Goal: Transaction & Acquisition: Purchase product/service

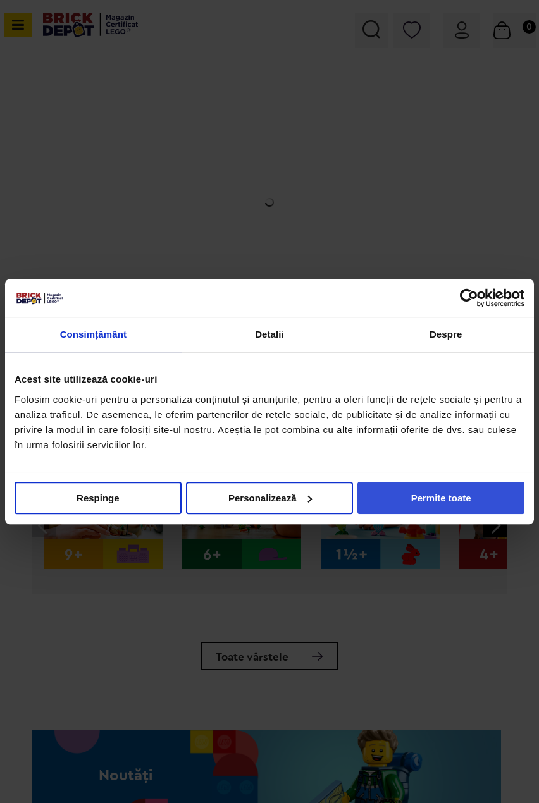
click at [431, 501] on button "Permite toate" at bounding box center [440, 498] width 167 height 32
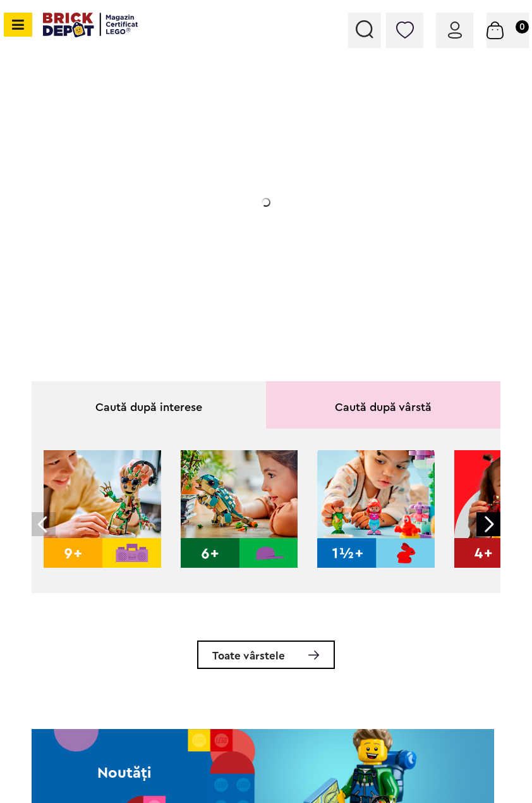
click at [471, 34] on div "Conectare" at bounding box center [454, 30] width 37 height 35
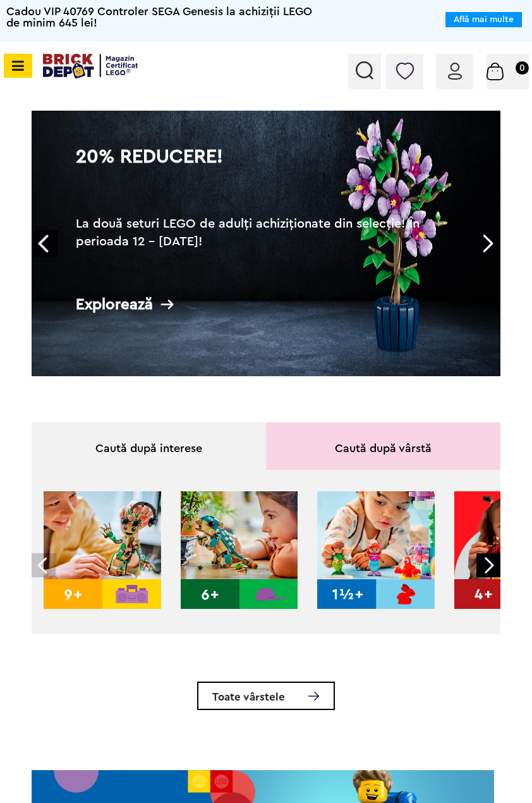
click at [464, 65] on div "Conectare" at bounding box center [454, 71] width 37 height 35
click at [462, 80] on div "Conectare" at bounding box center [454, 71] width 37 height 35
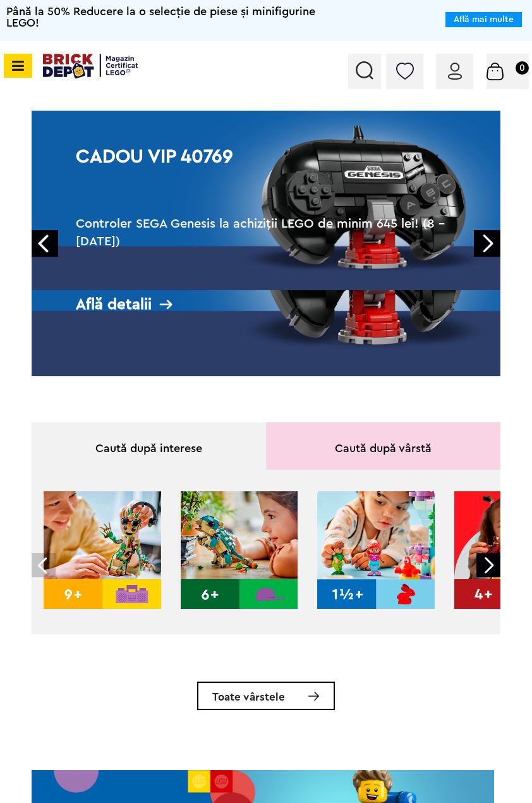
click at [458, 73] on img at bounding box center [455, 71] width 14 height 17
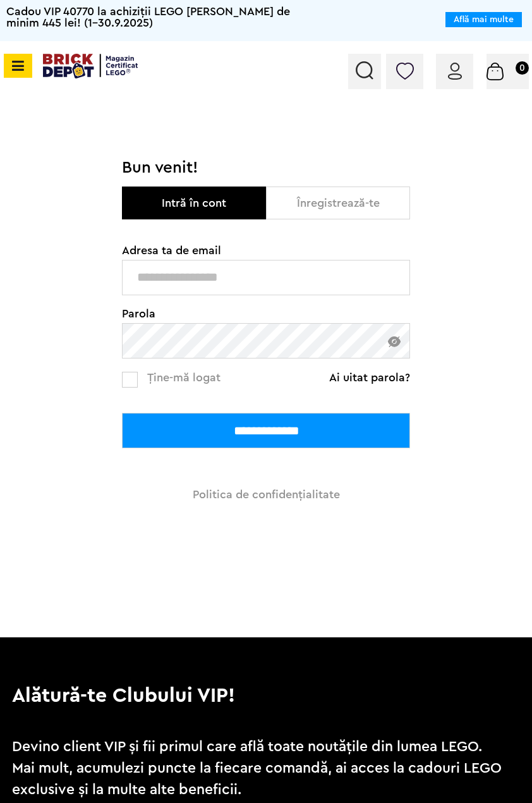
click at [208, 284] on input "text" at bounding box center [266, 277] width 288 height 35
type input "**********"
click at [122, 413] on input "**********" at bounding box center [266, 430] width 288 height 35
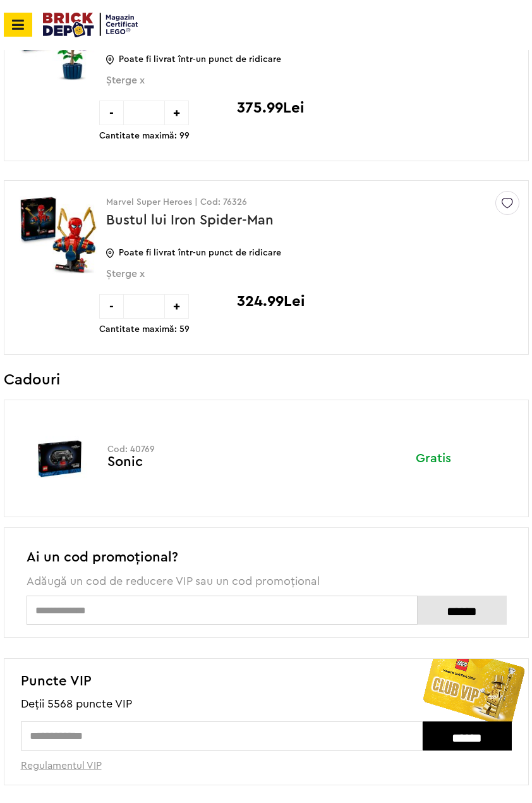
scroll to position [632, 0]
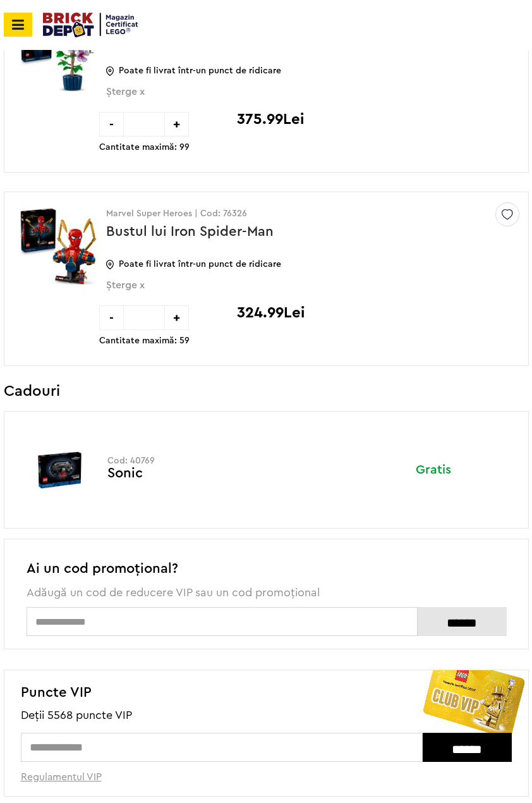
click at [115, 288] on span "Șterge x" at bounding box center [289, 293] width 366 height 26
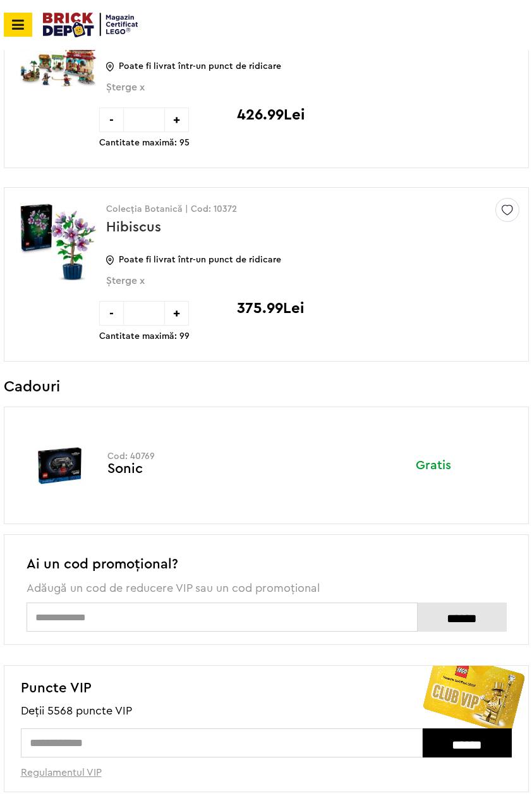
scroll to position [379, 0]
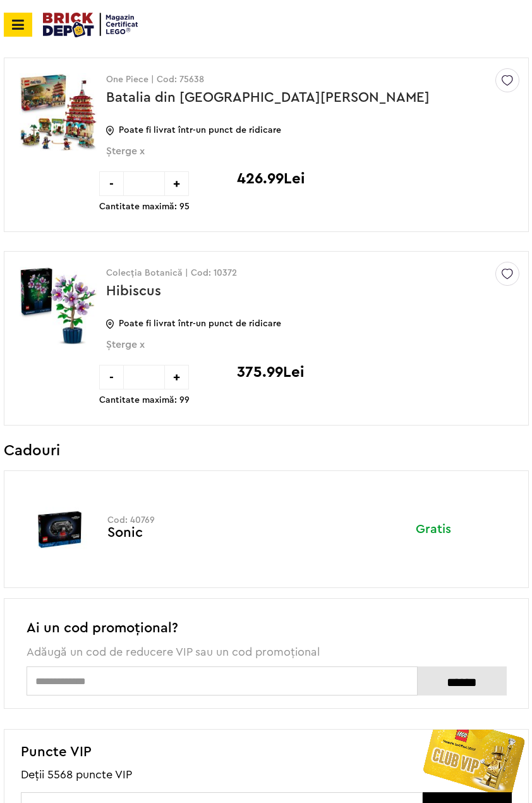
click at [138, 350] on span "Șterge x" at bounding box center [289, 352] width 366 height 26
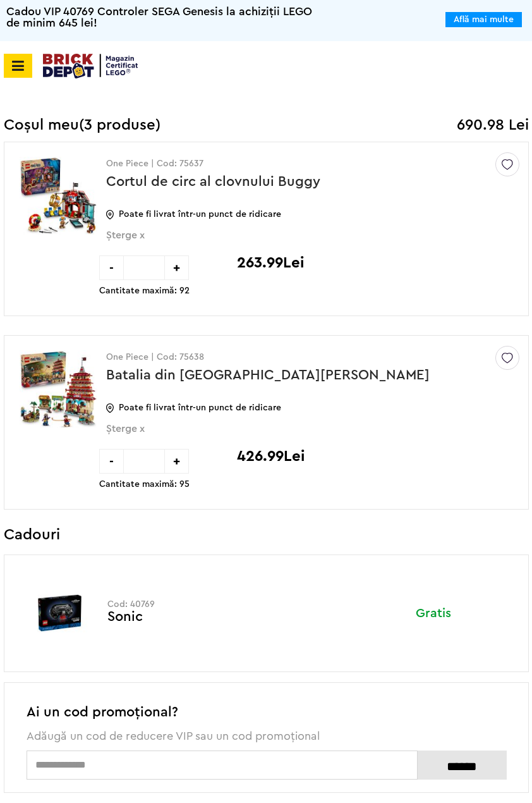
click at [85, 73] on img at bounding box center [90, 66] width 95 height 25
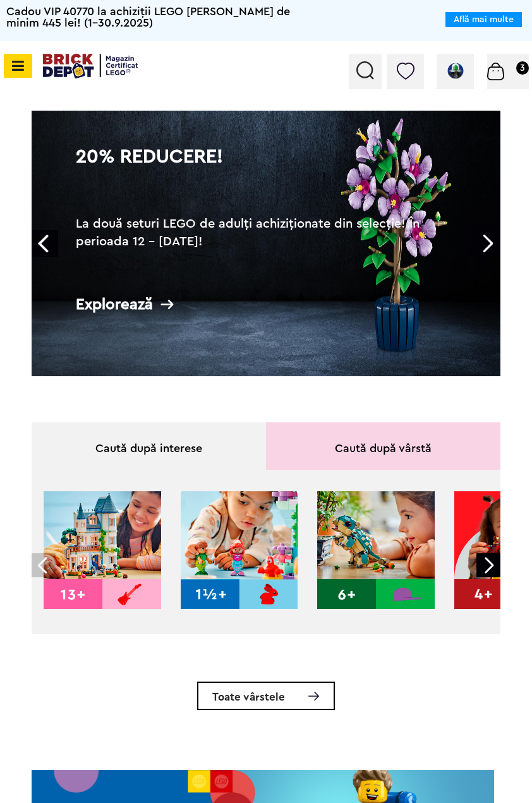
click at [491, 243] on link "Next" at bounding box center [487, 243] width 27 height 27
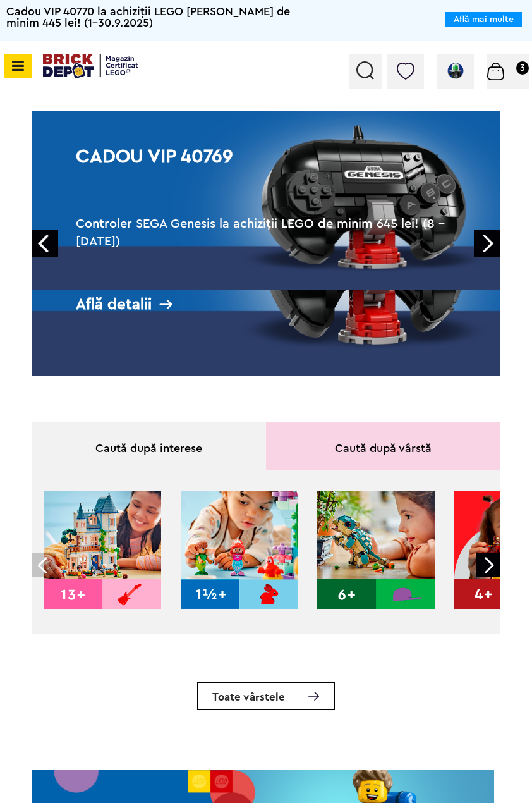
click at [491, 243] on link "Next" at bounding box center [487, 243] width 27 height 27
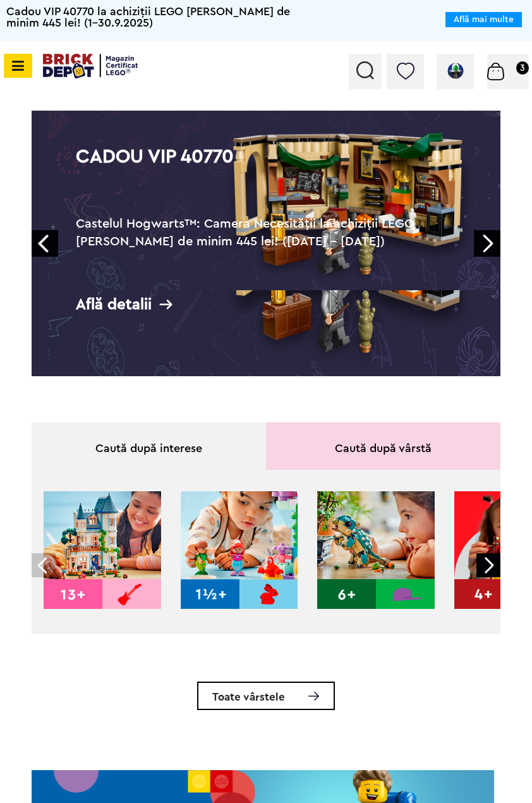
click at [491, 243] on link "Next" at bounding box center [487, 243] width 27 height 27
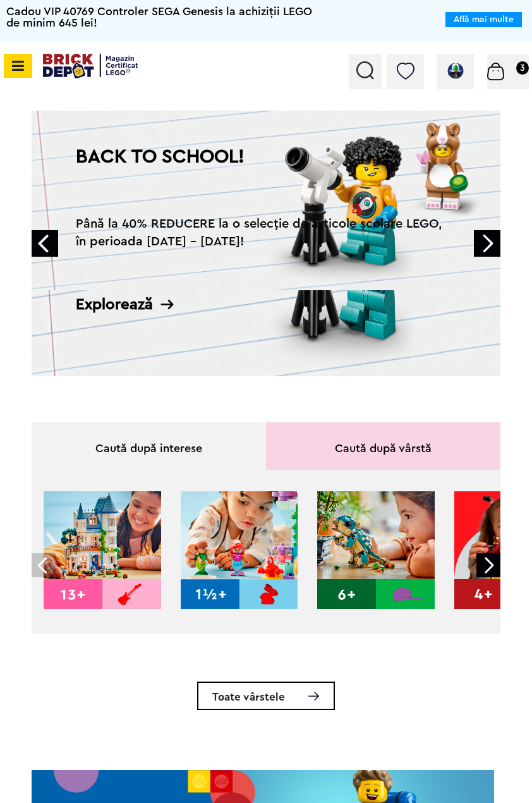
click at [483, 251] on link "Next" at bounding box center [487, 243] width 27 height 27
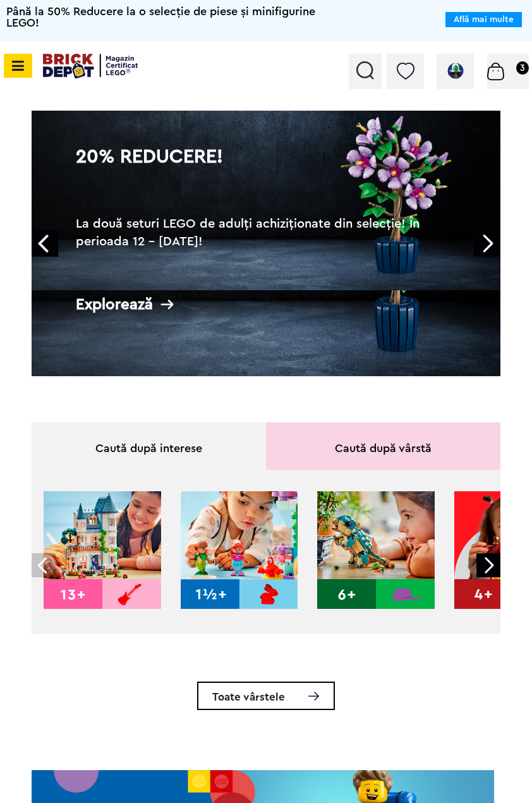
click at [484, 250] on link "Next" at bounding box center [487, 243] width 27 height 27
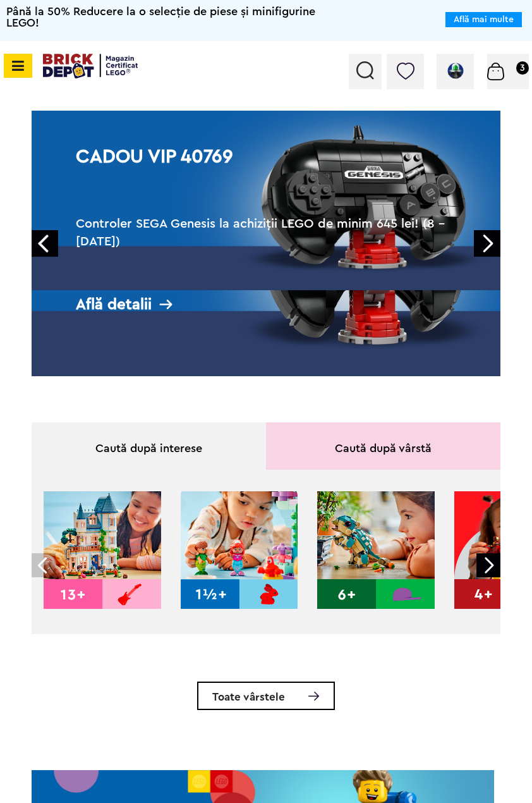
click at [355, 74] on div at bounding box center [365, 71] width 33 height 35
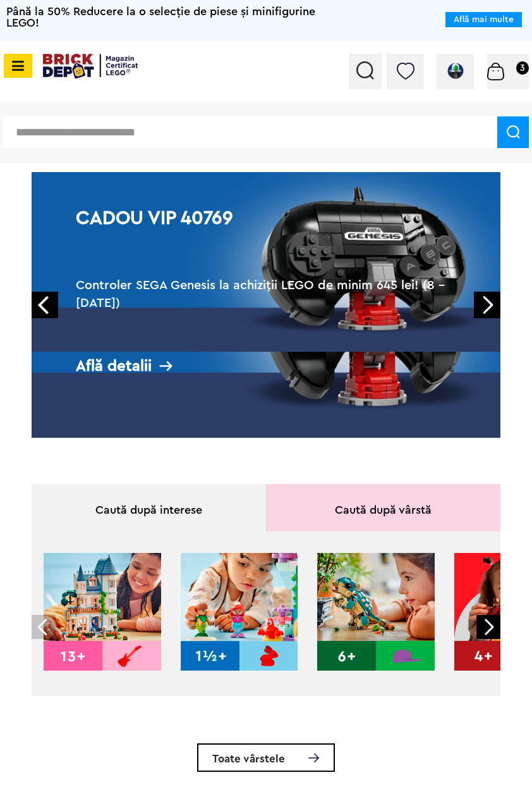
click at [363, 72] on img at bounding box center [366, 70] width 18 height 18
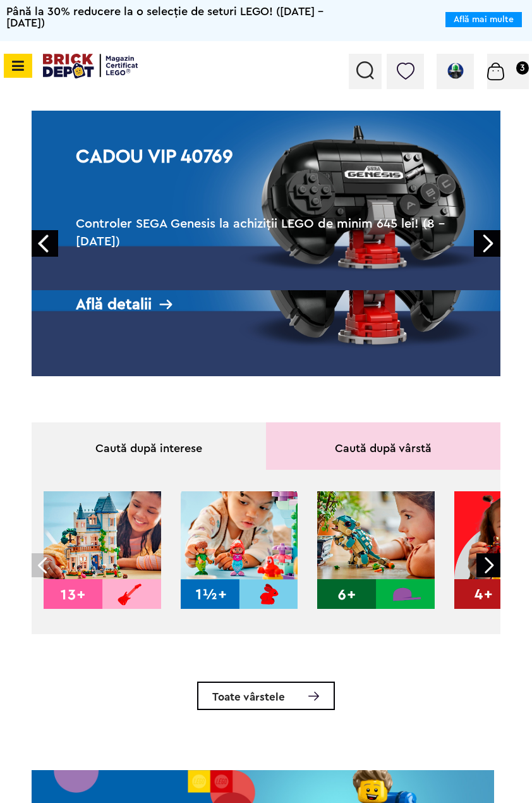
click at [362, 80] on div at bounding box center [365, 71] width 33 height 35
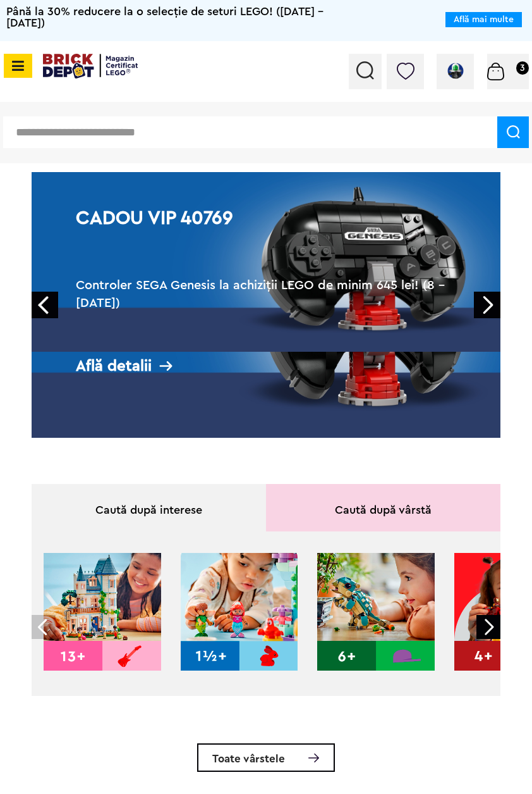
click at [331, 125] on input "text" at bounding box center [250, 132] width 495 height 32
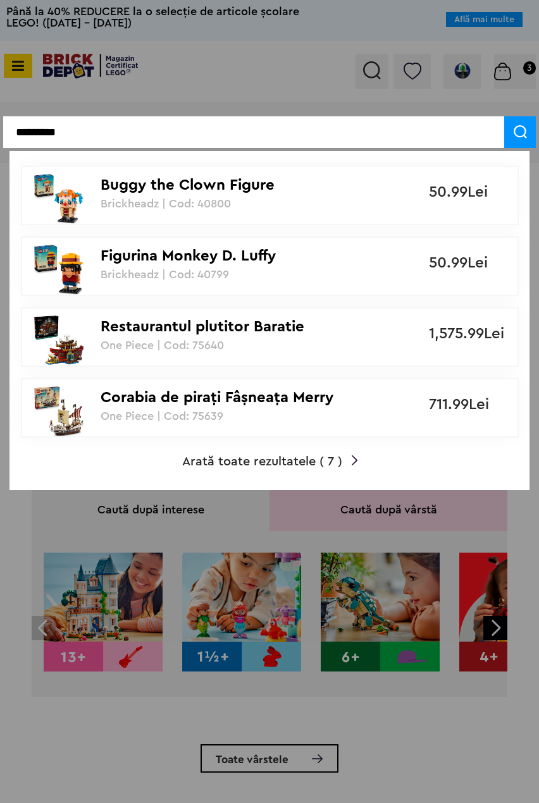
type input "*********"
click at [212, 391] on p "Corabia de piraţi Fâşneaţa Merry" at bounding box center [223, 398] width 245 height 18
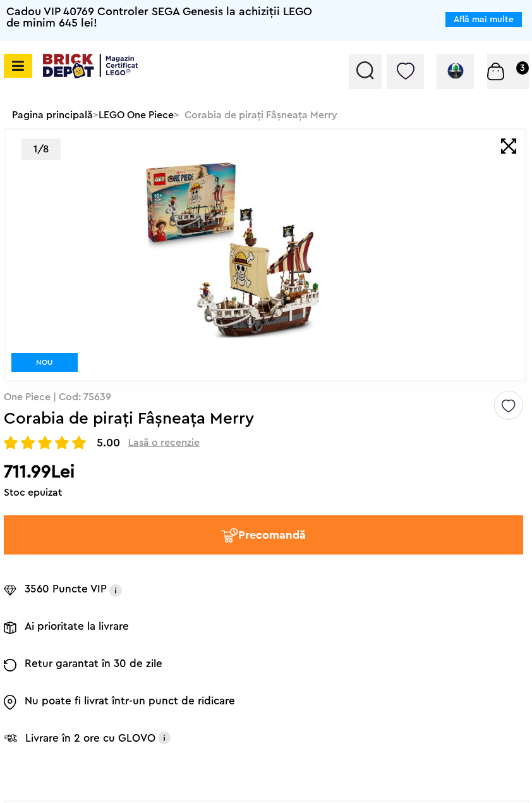
click at [110, 75] on img at bounding box center [90, 66] width 95 height 25
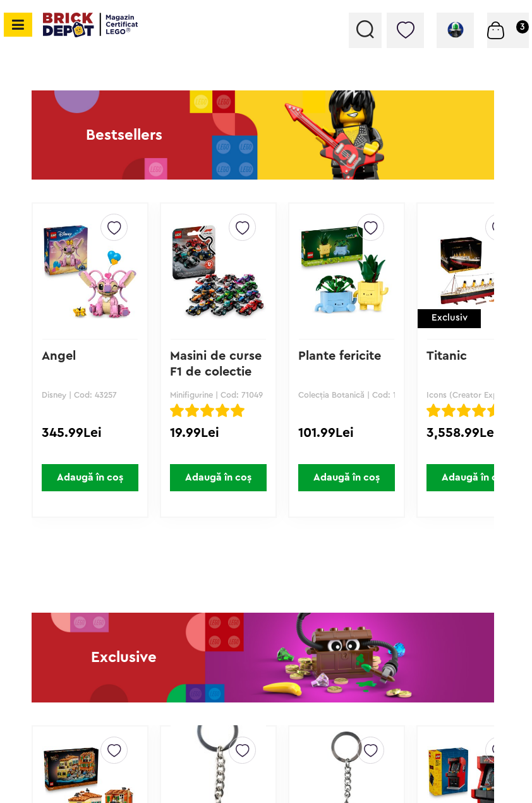
scroll to position [1581, 0]
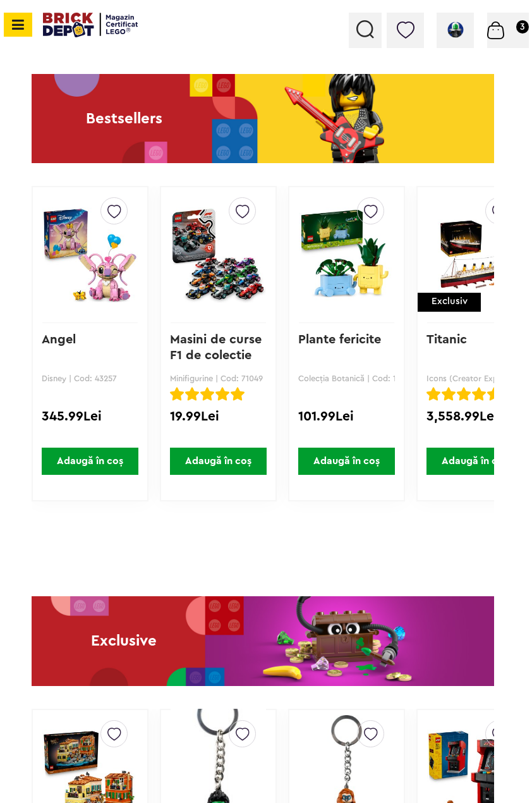
drag, startPoint x: 218, startPoint y: 582, endPoint x: 304, endPoint y: 579, distance: 86.1
click at [285, 568] on div "Default ( 0 ) Wishlist ( 2 ) Creează o listă nouă Angel Disney | Cod: 43257 345…" at bounding box center [263, 377] width 463 height 382
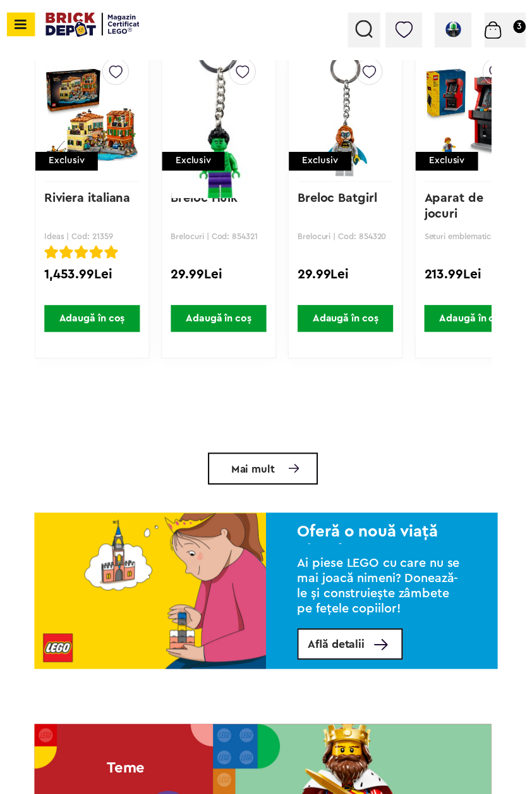
scroll to position [0, 0]
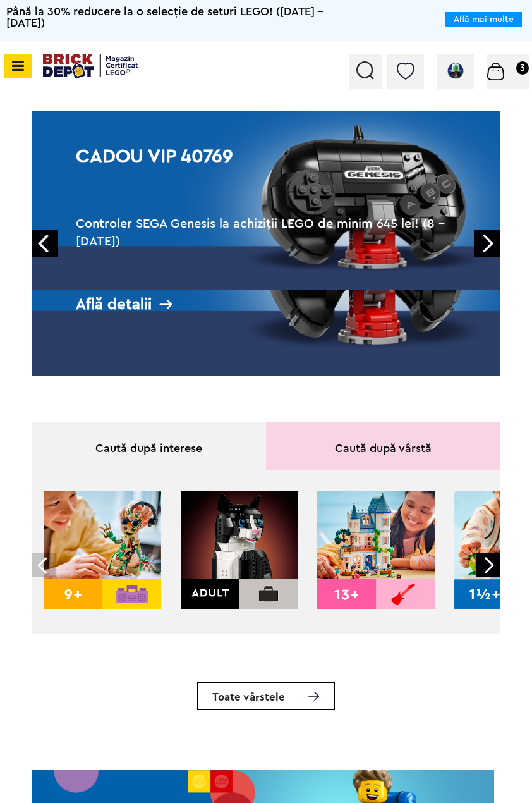
click at [359, 86] on div at bounding box center [365, 71] width 33 height 35
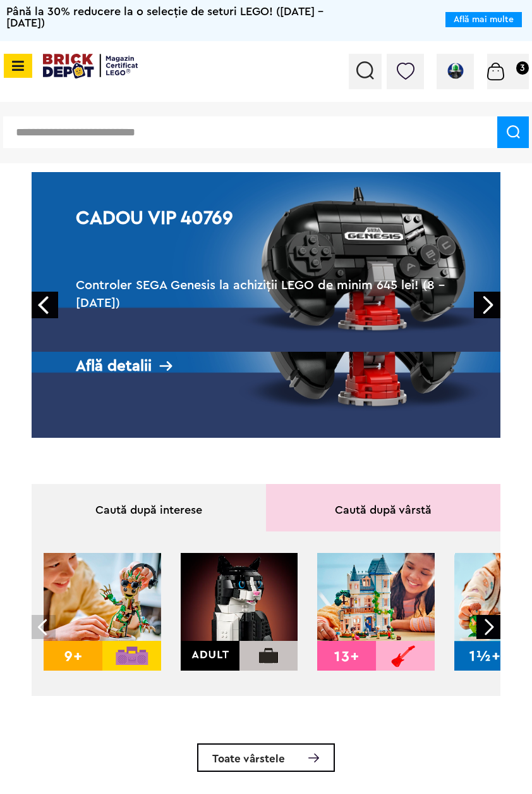
click at [361, 80] on div at bounding box center [365, 71] width 33 height 35
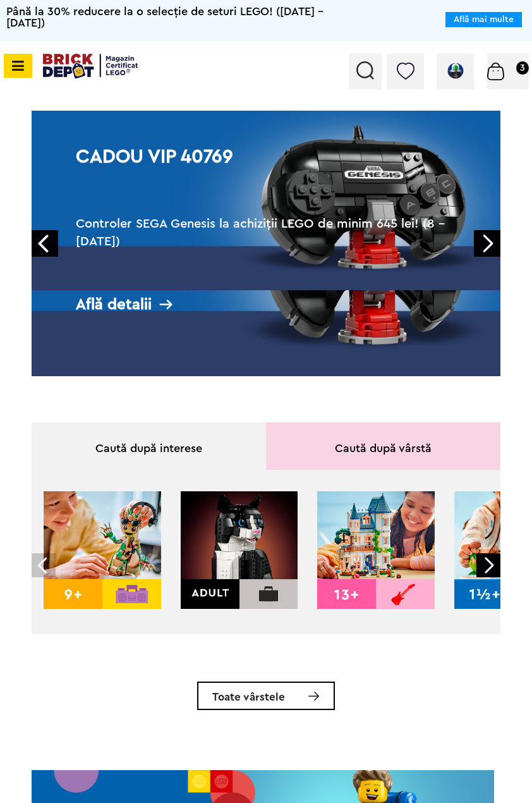
click at [347, 76] on div "Contul meu Contul meu Comenzile mele Date personale Adrese Parolă Listă dorințe…" at bounding box center [266, 71] width 532 height 61
click at [357, 75] on img at bounding box center [366, 70] width 18 height 18
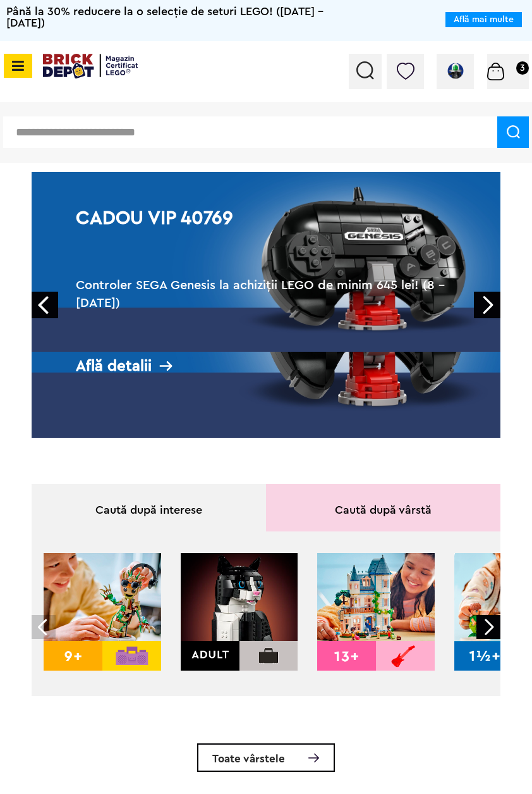
click at [260, 121] on input "text" at bounding box center [250, 132] width 495 height 32
click at [455, 72] on img at bounding box center [455, 70] width 21 height 19
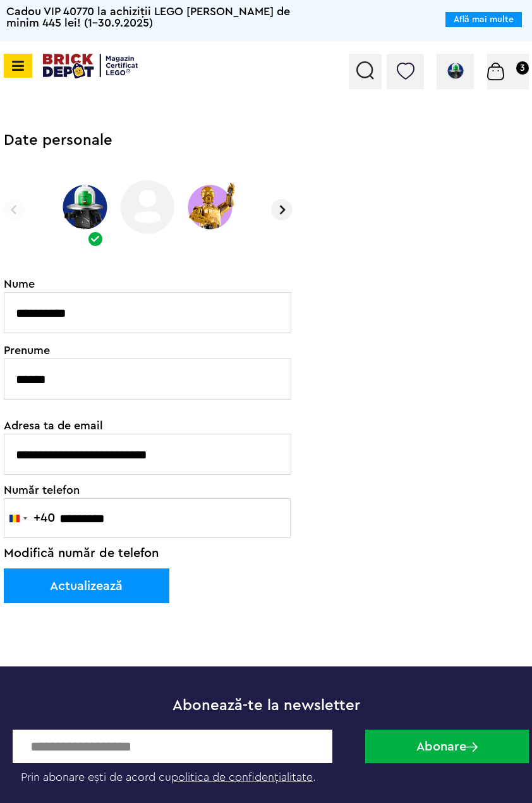
click at [460, 79] on img at bounding box center [455, 70] width 21 height 19
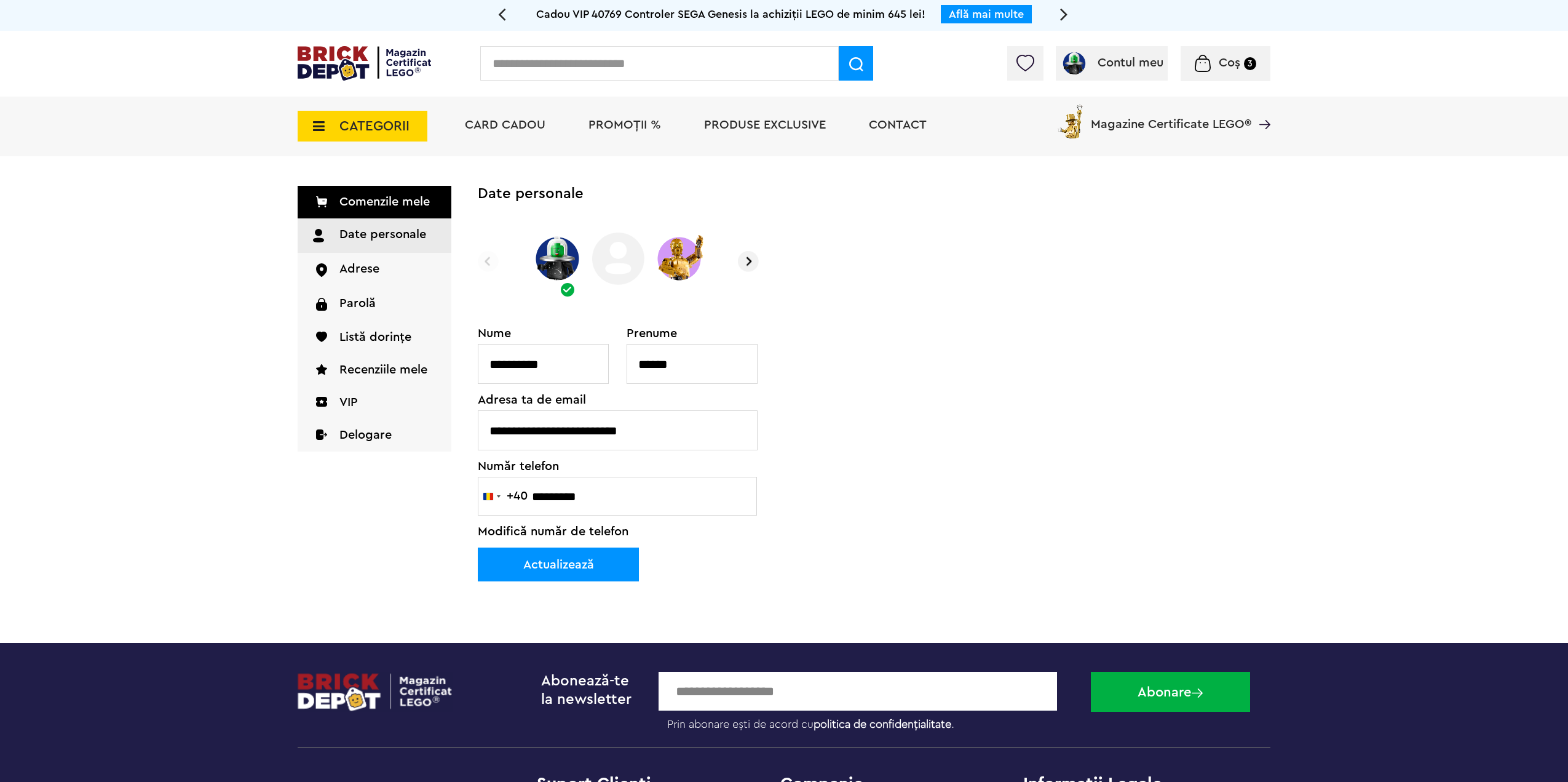
click at [412, 208] on link "Comenzile mele" at bounding box center [374, 202] width 154 height 33
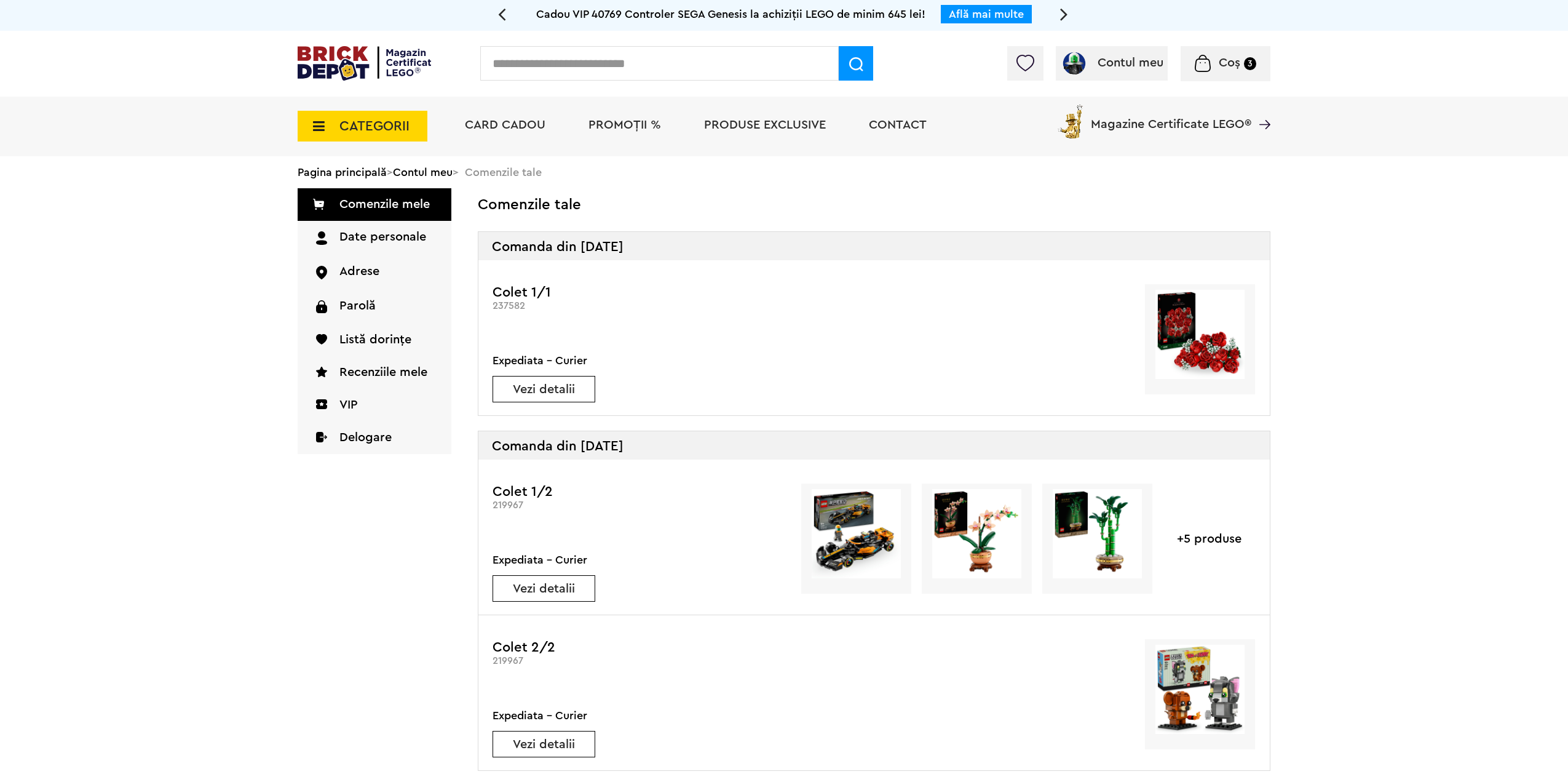
click at [408, 123] on span "CATEGORII" at bounding box center [374, 126] width 70 height 14
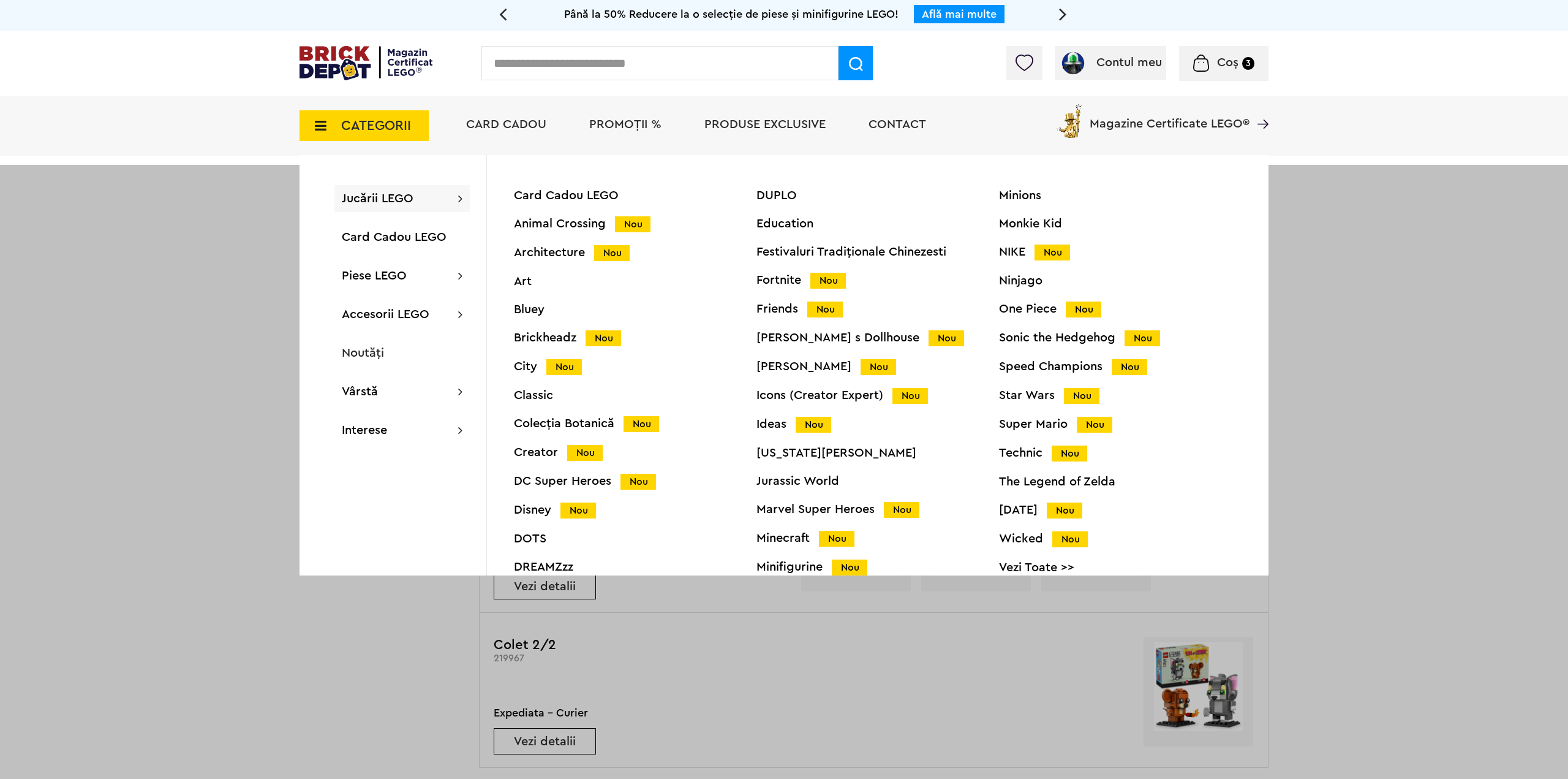
click at [567, 255] on div "Architecture Nou" at bounding box center [635, 252] width 242 height 13
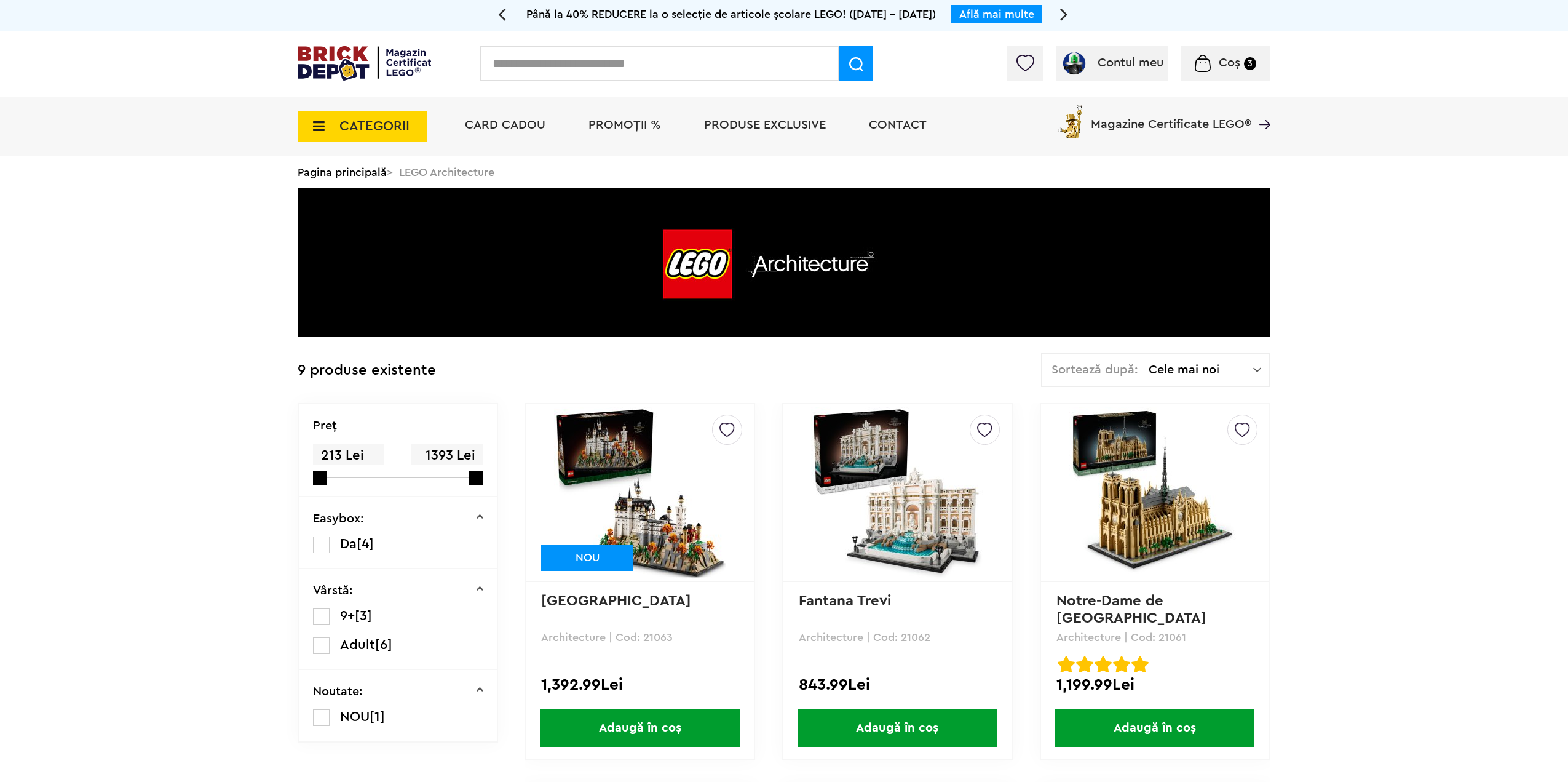
drag, startPoint x: 470, startPoint y: 72, endPoint x: 462, endPoint y: 61, distance: 13.6
click at [462, 64] on div "Contul meu Contul meu Comenzile mele Date personale Adrese Parolă Listă dorințe…" at bounding box center [784, 64] width 1568 height 66
click at [362, 120] on span "CATEGORII" at bounding box center [374, 126] width 70 height 14
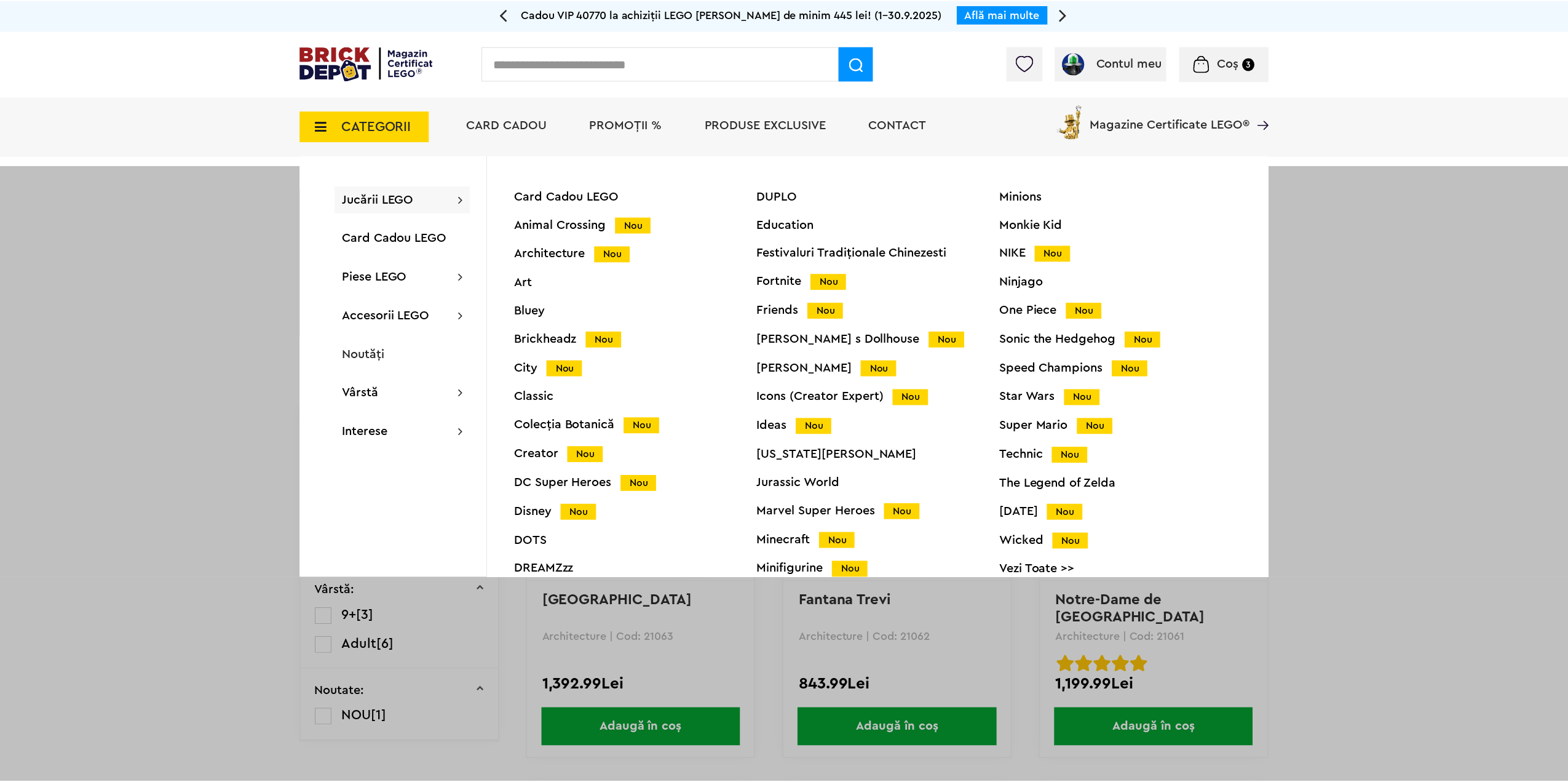
scroll to position [49, 0]
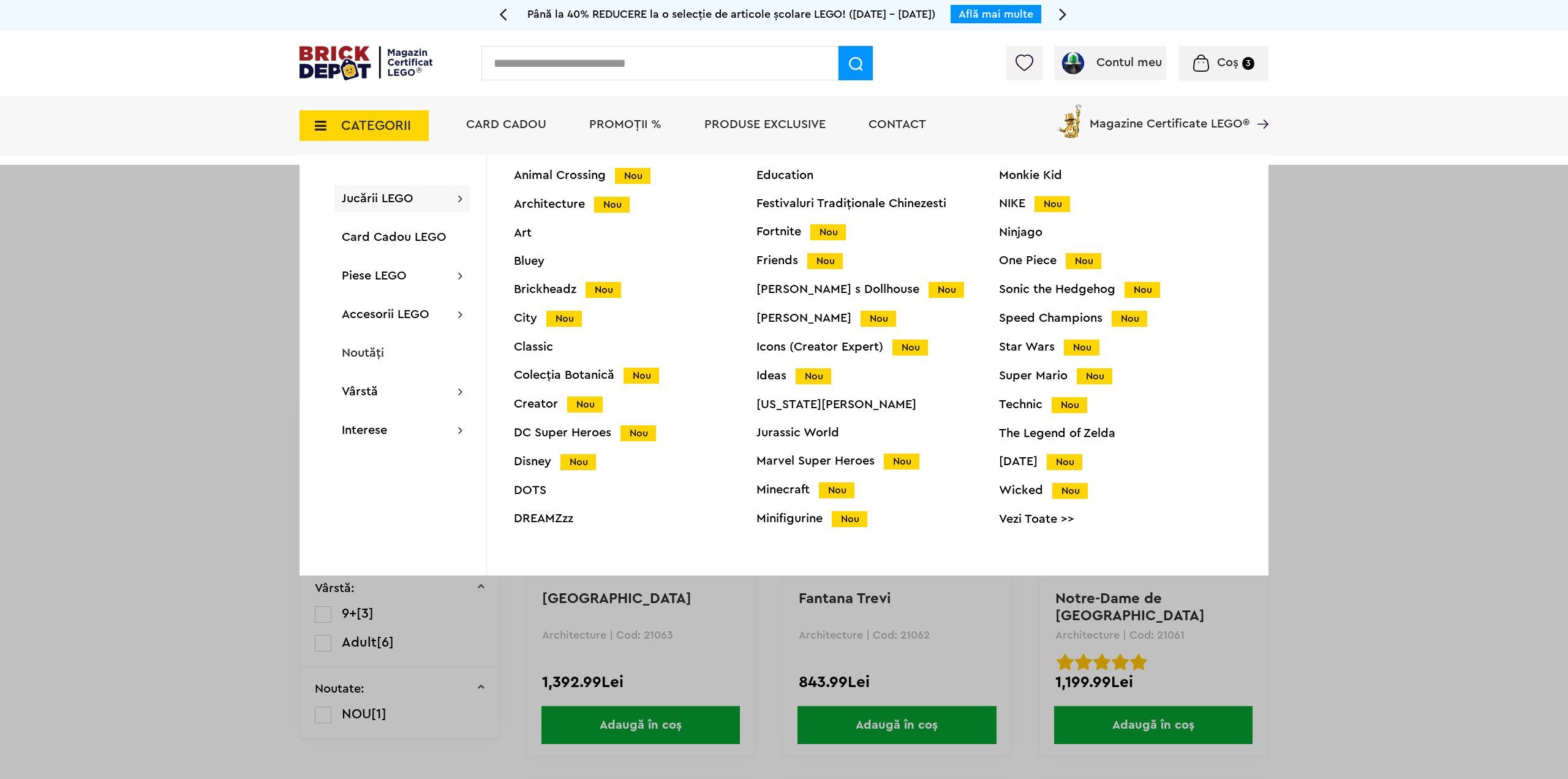
click at [773, 520] on div "Minifigurine Nou" at bounding box center [877, 518] width 242 height 13
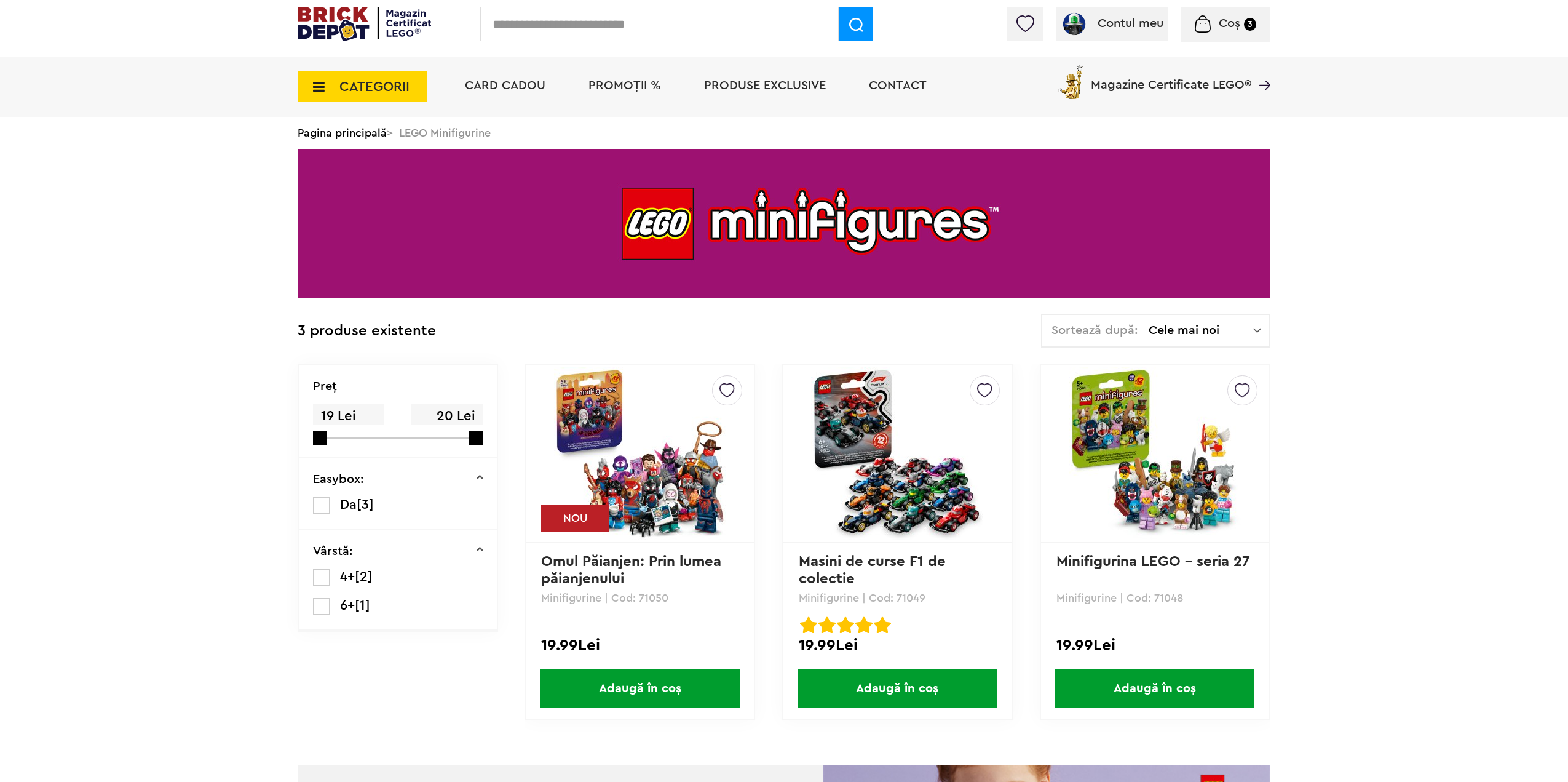
scroll to position [61, 0]
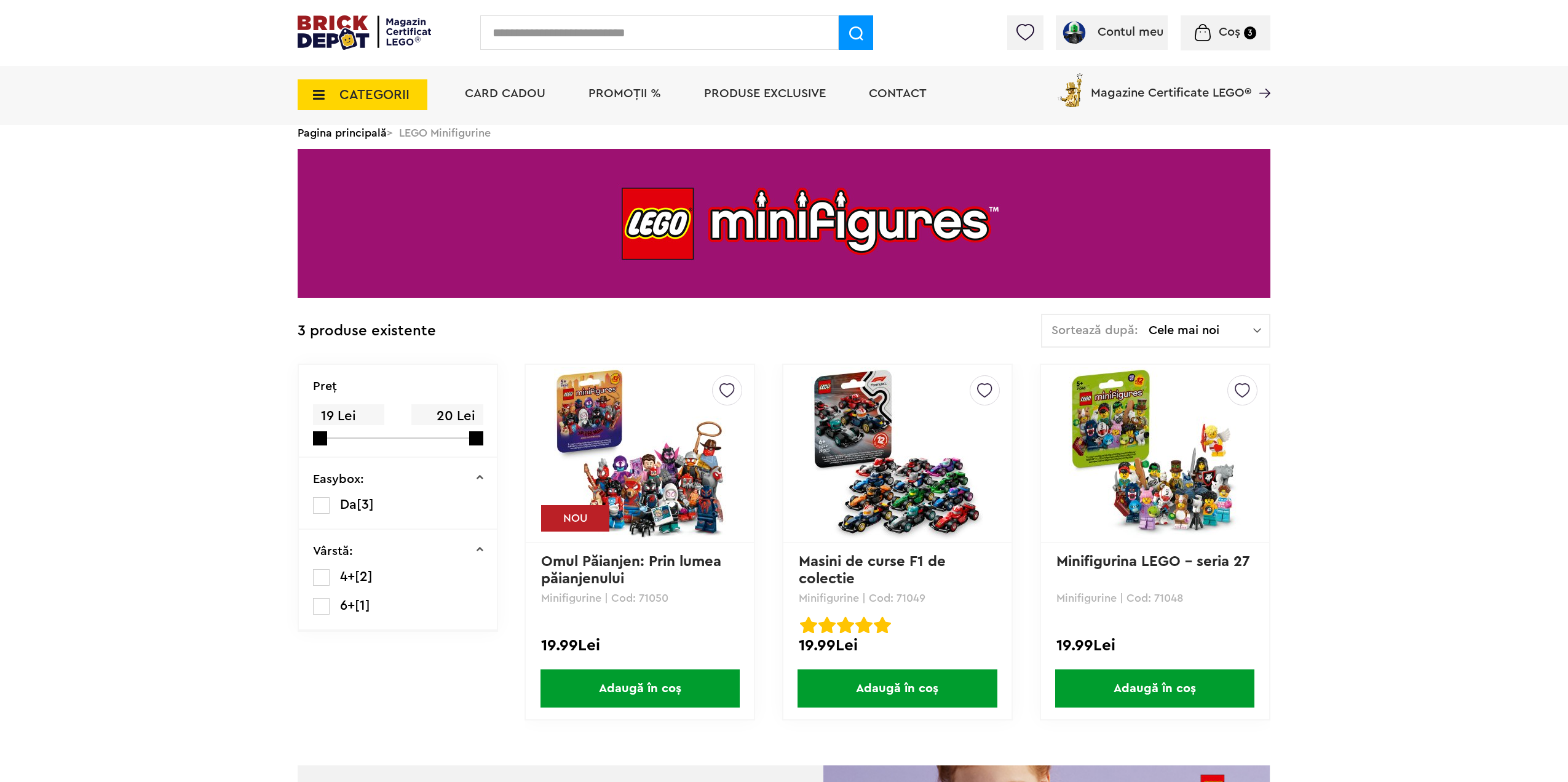
click at [642, 692] on span "Adaugă în coș" at bounding box center [640, 688] width 199 height 38
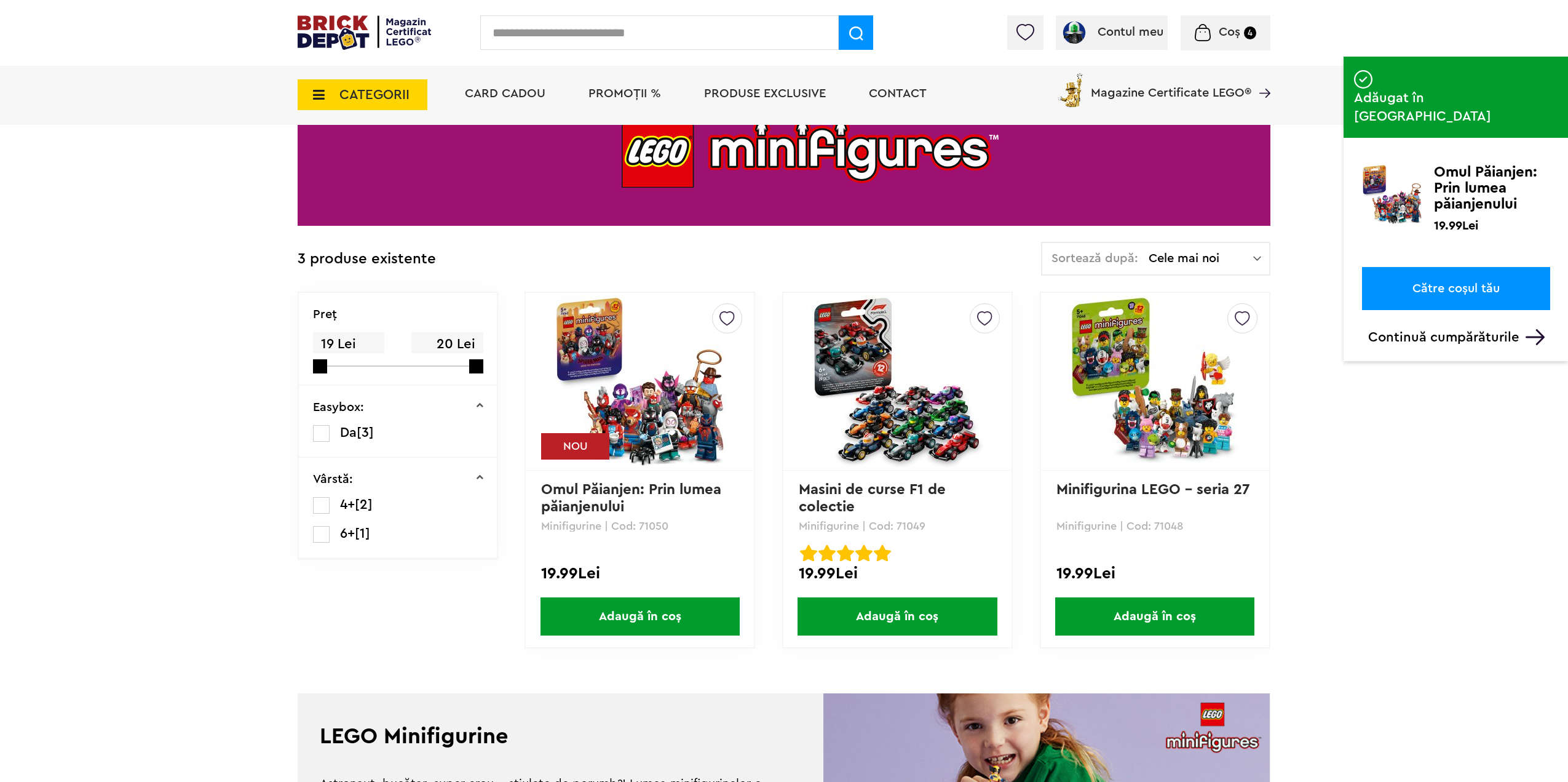
scroll to position [123, 0]
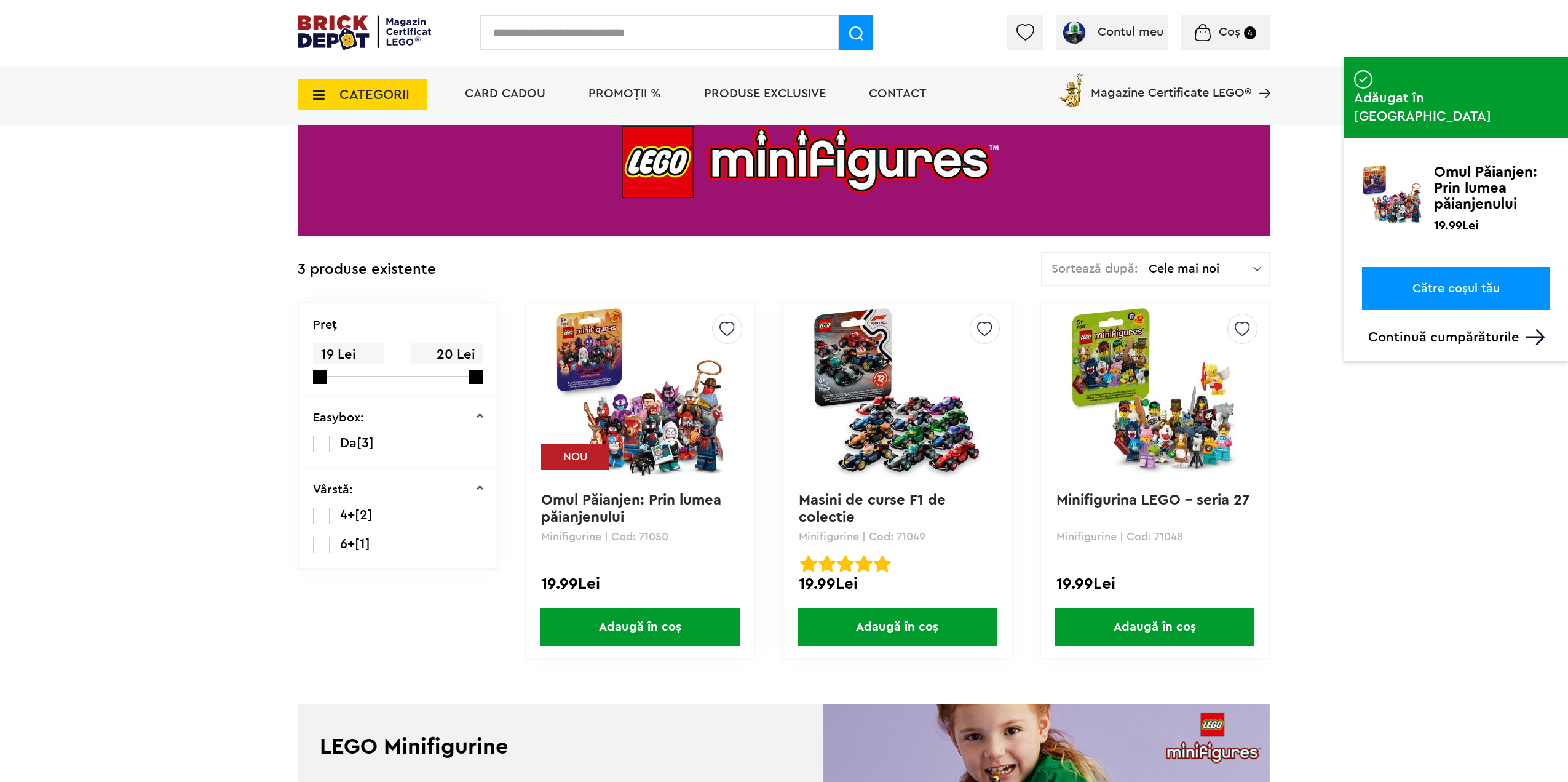
click at [1463, 267] on link "Către coșul tău" at bounding box center [1456, 288] width 189 height 43
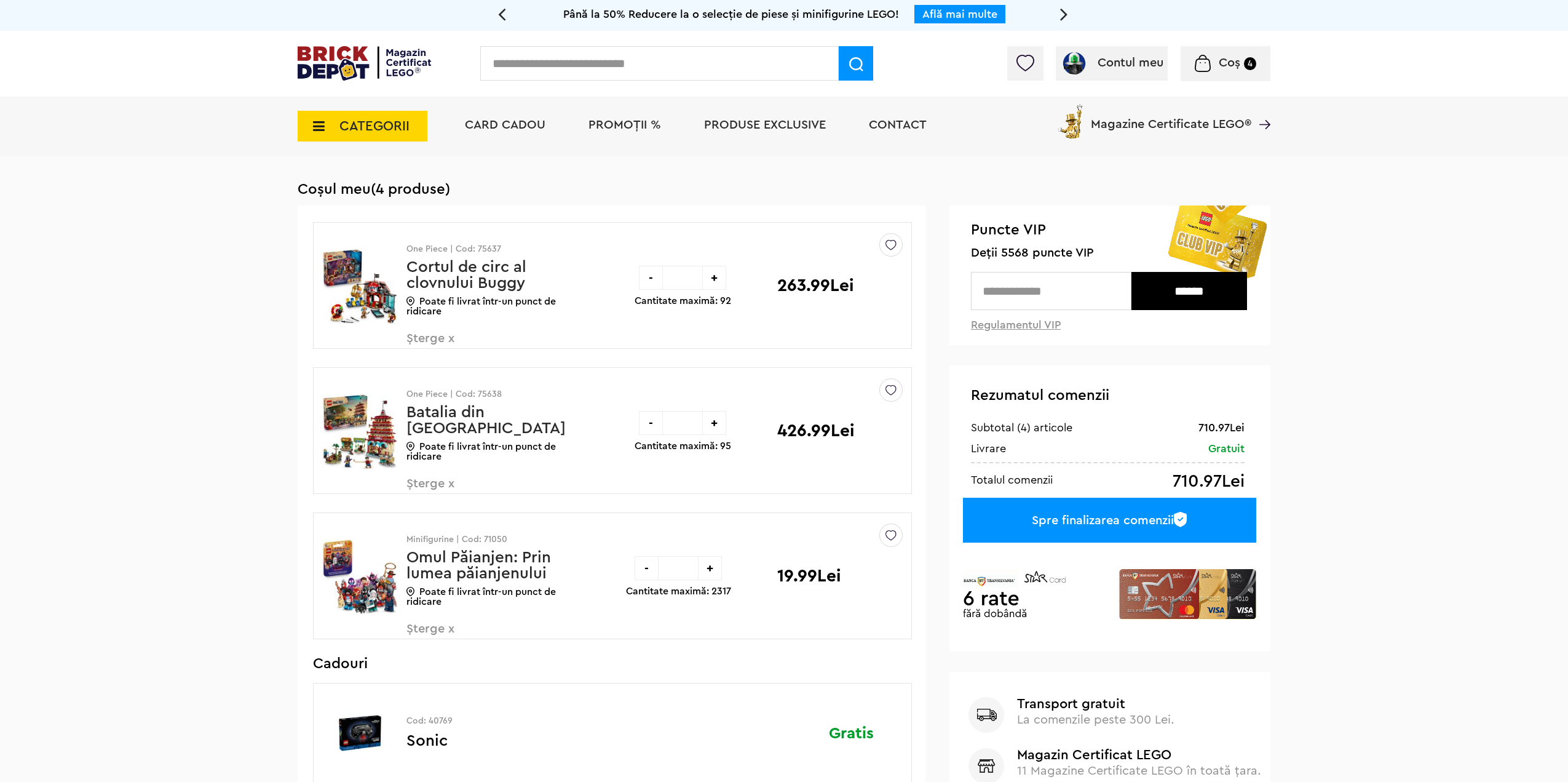
click at [389, 124] on span "CATEGORII" at bounding box center [374, 126] width 70 height 14
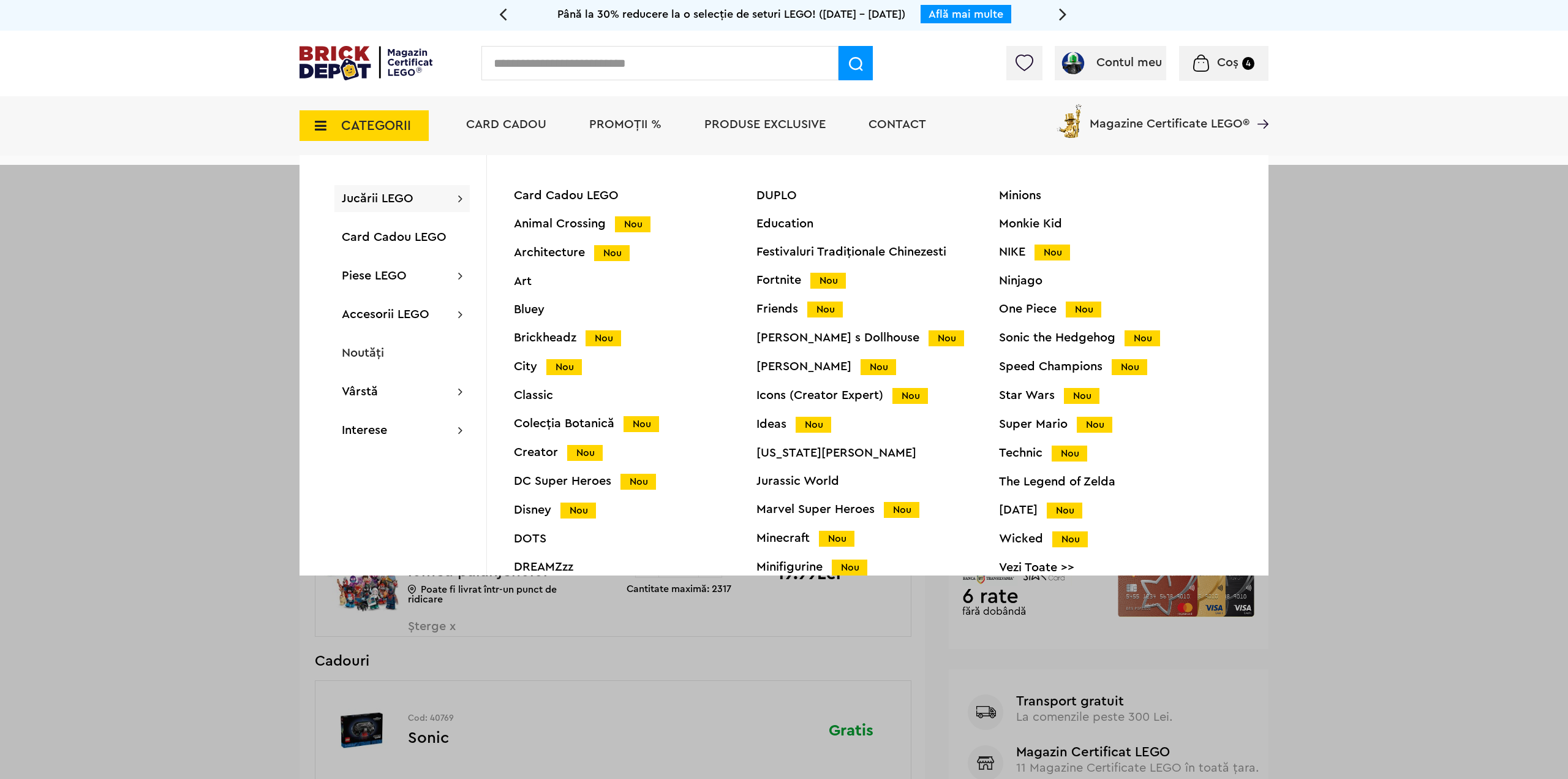
click at [549, 457] on div "Creator Nou" at bounding box center [635, 452] width 242 height 13
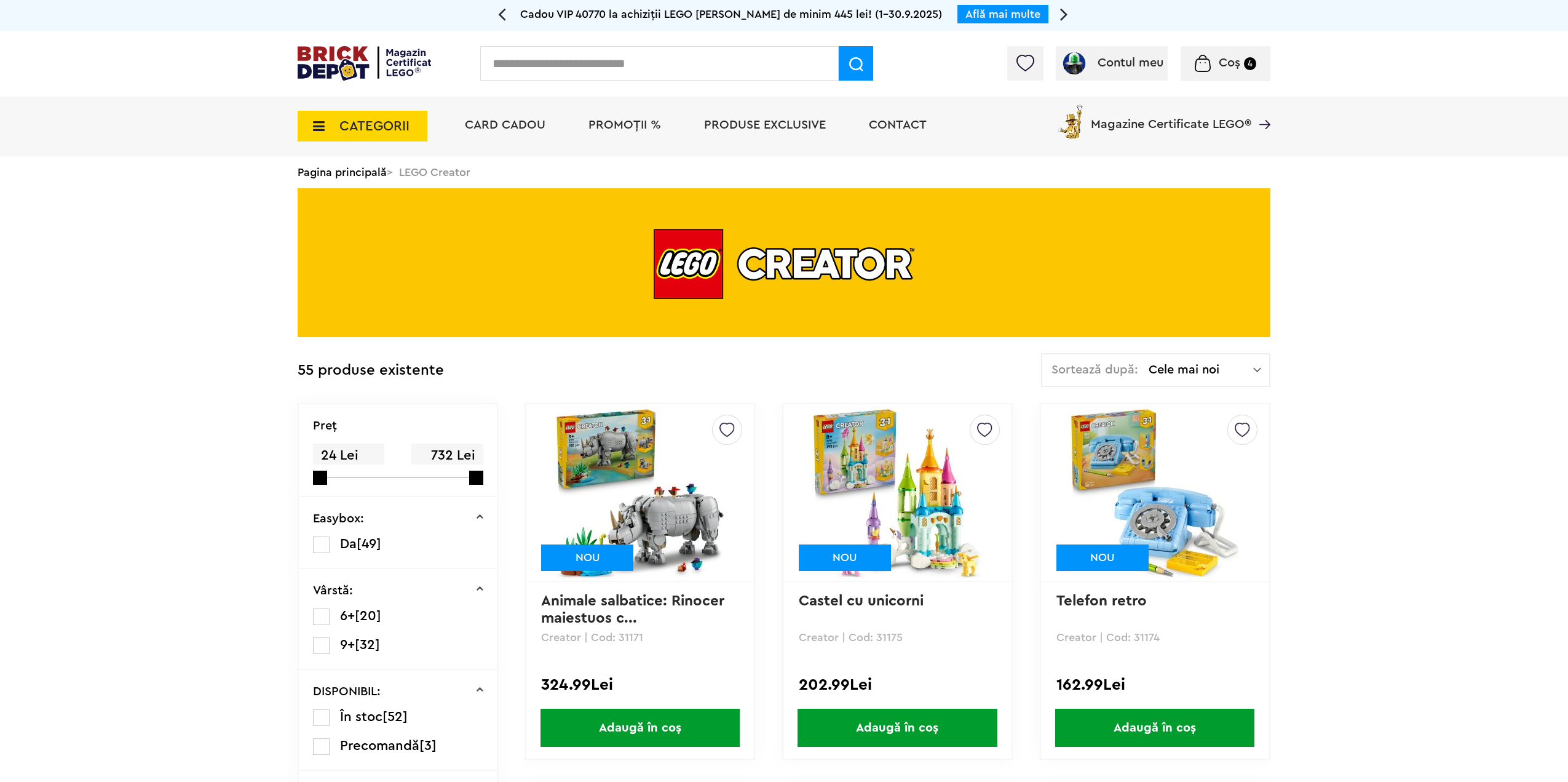
click at [402, 117] on span "CATEGORII" at bounding box center [362, 126] width 129 height 31
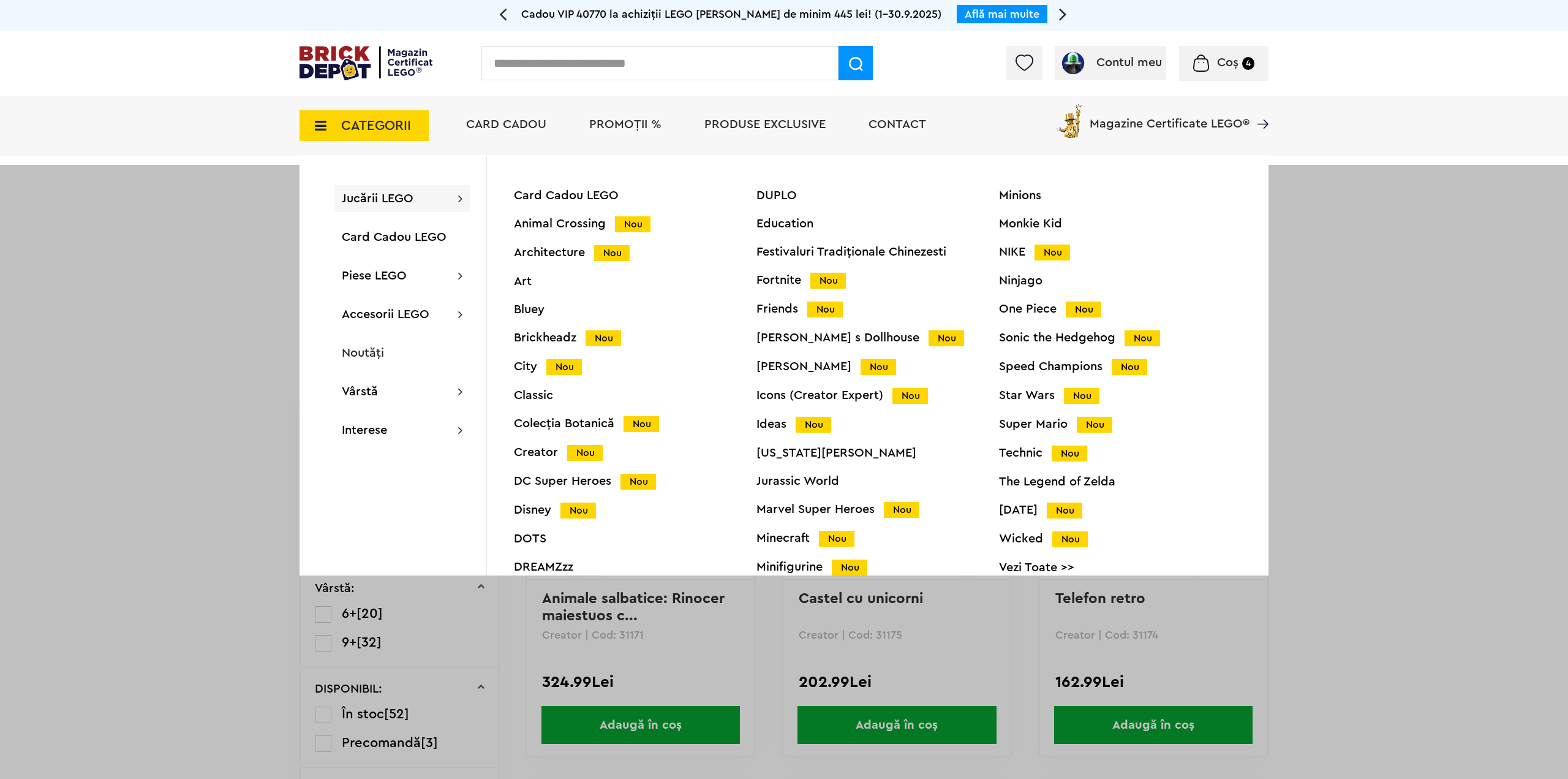
click at [778, 426] on div "Ideas Nou" at bounding box center [877, 423] width 242 height 13
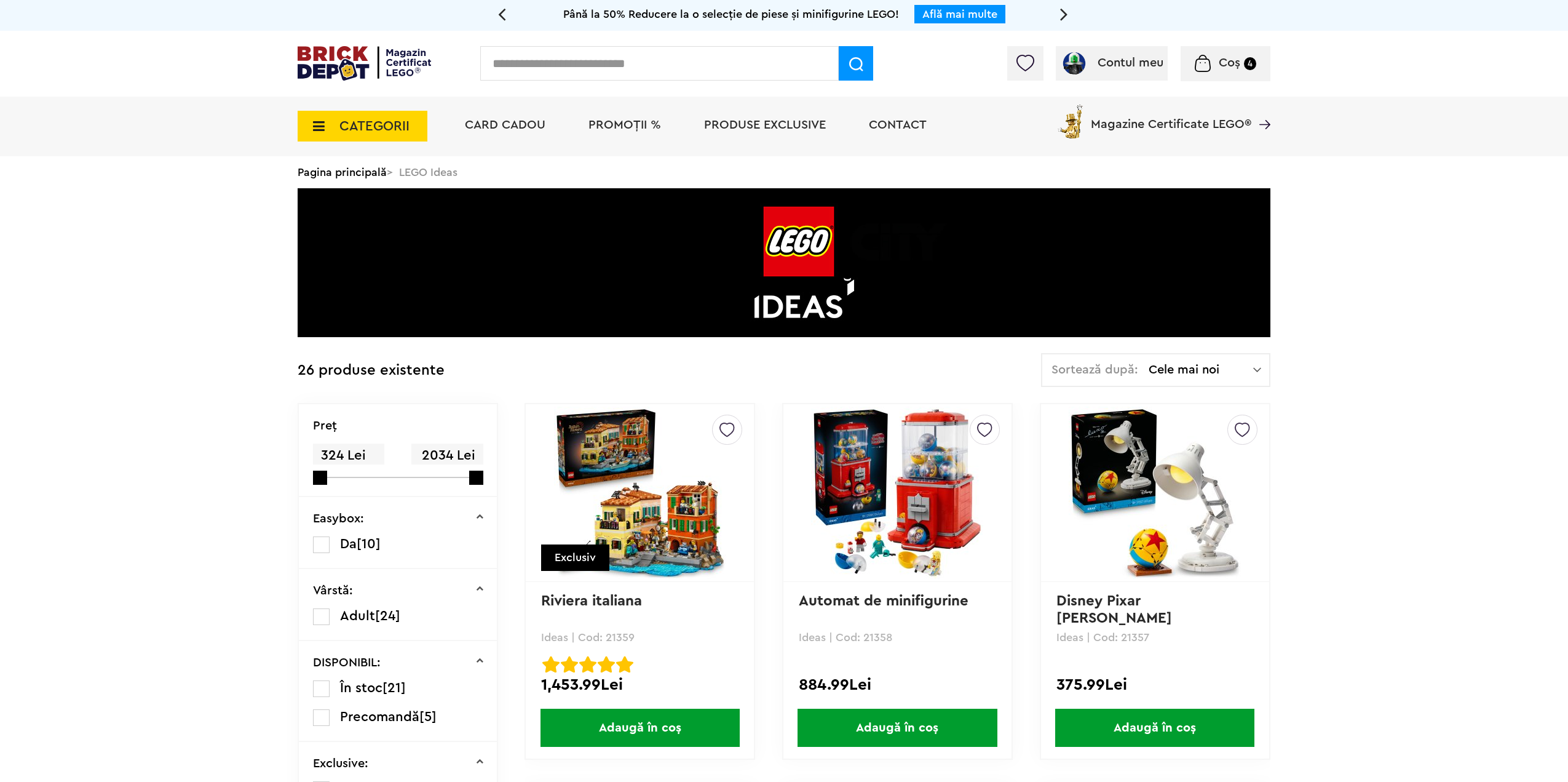
click at [346, 131] on span "CATEGORII" at bounding box center [374, 126] width 70 height 14
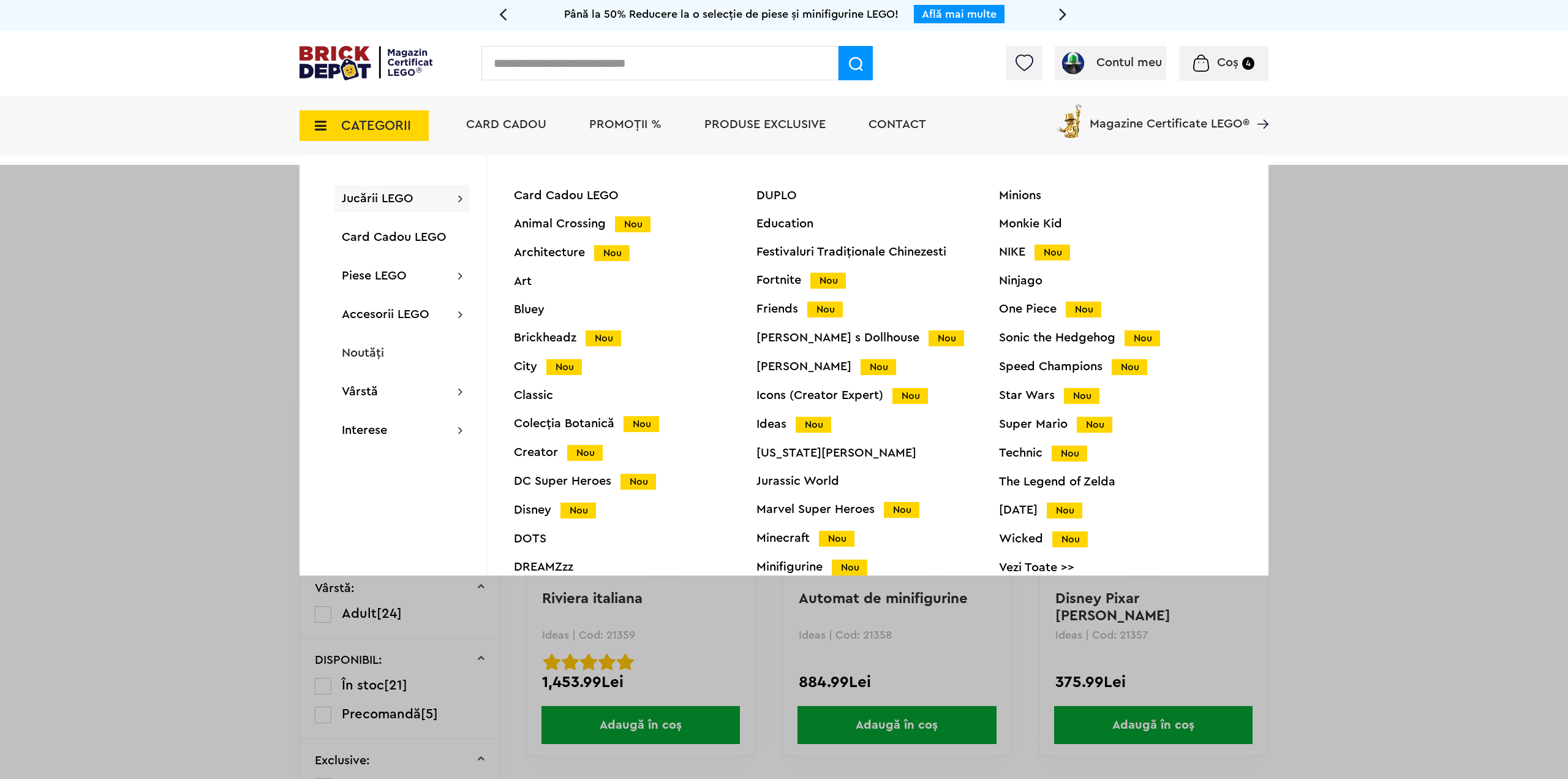
click at [795, 398] on div "Icons (Creator Expert) Nou" at bounding box center [877, 395] width 242 height 13
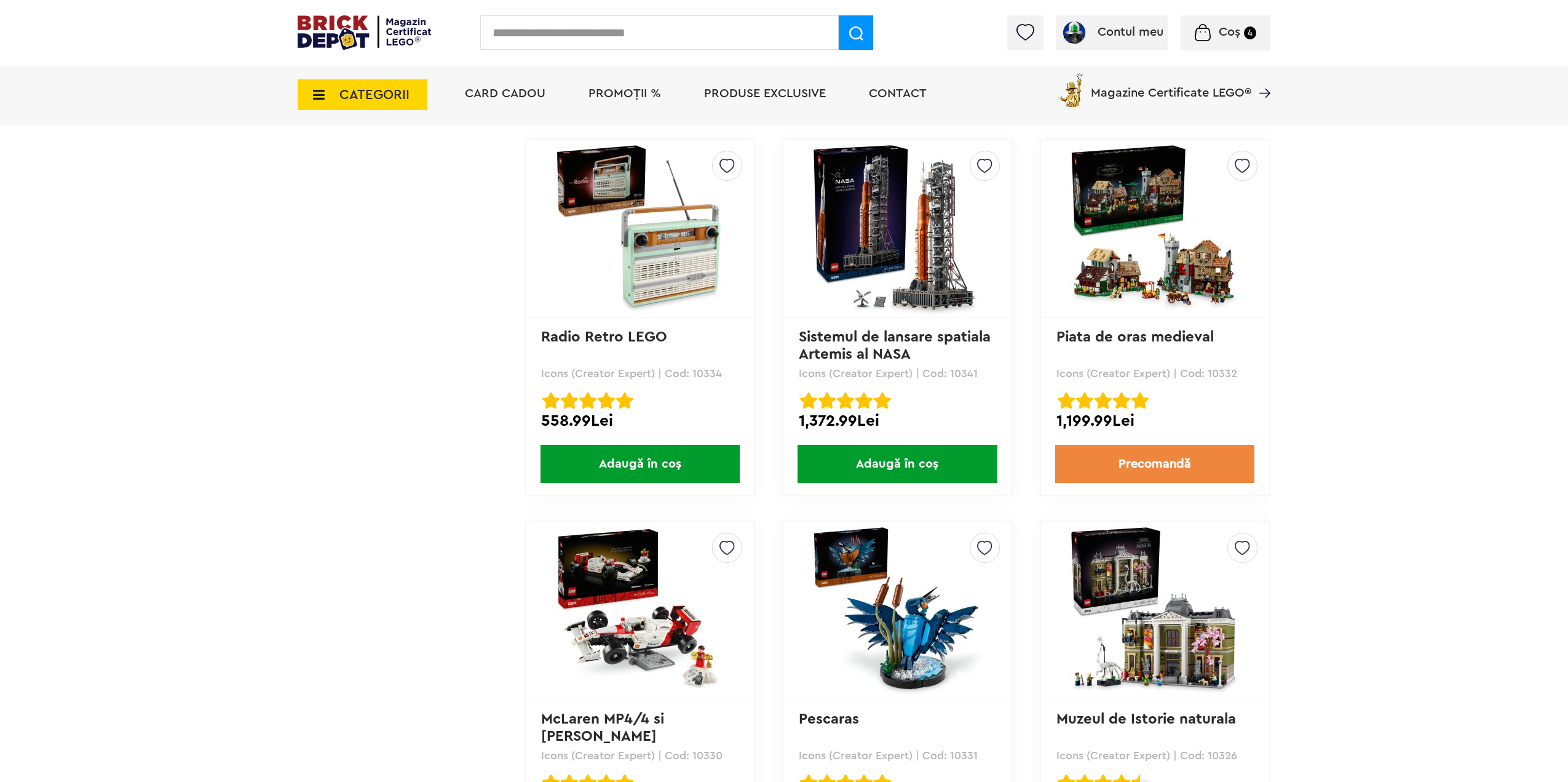
scroll to position [3137, 0]
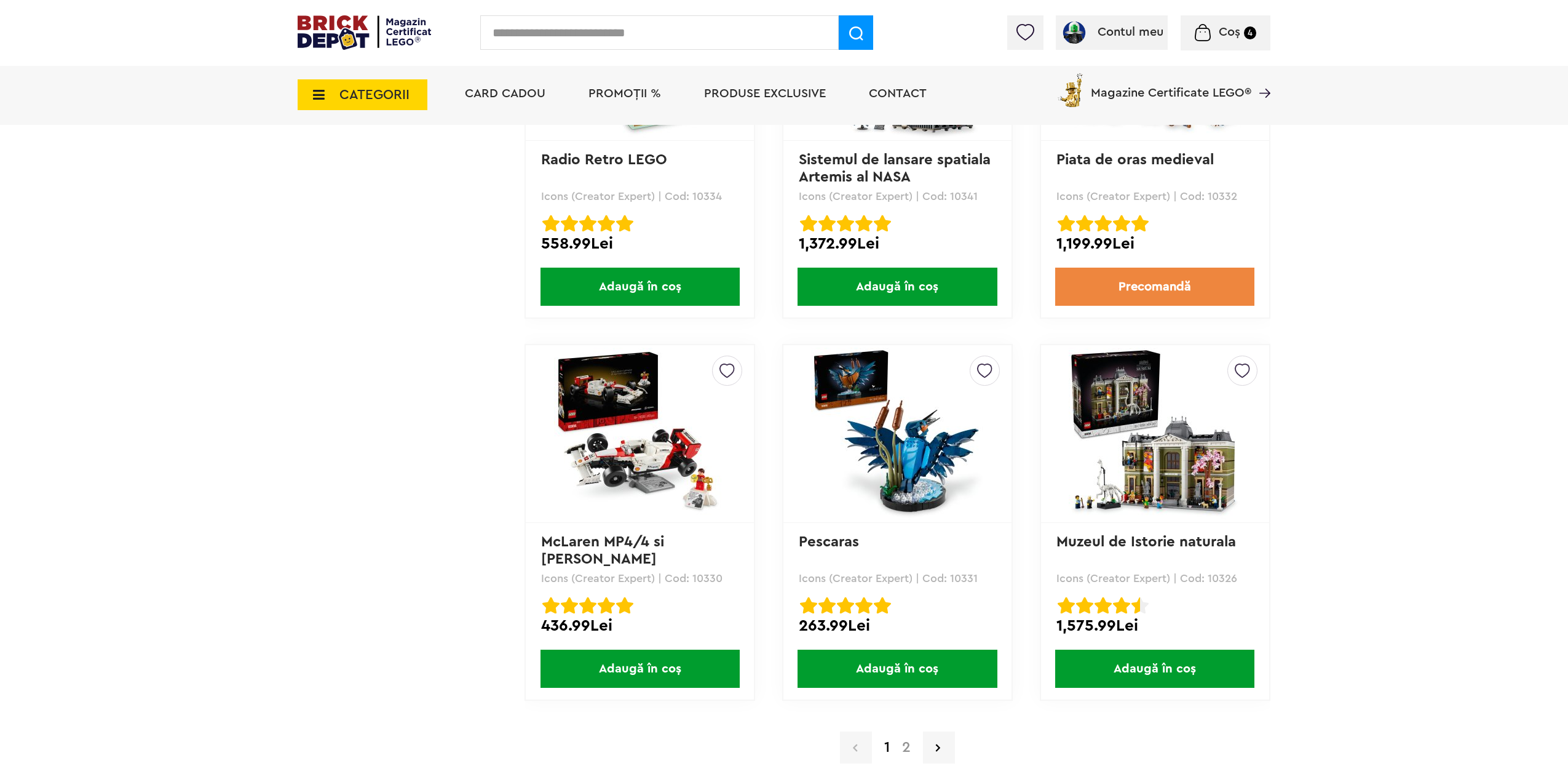
click at [905, 751] on link "2" at bounding box center [906, 747] width 21 height 15
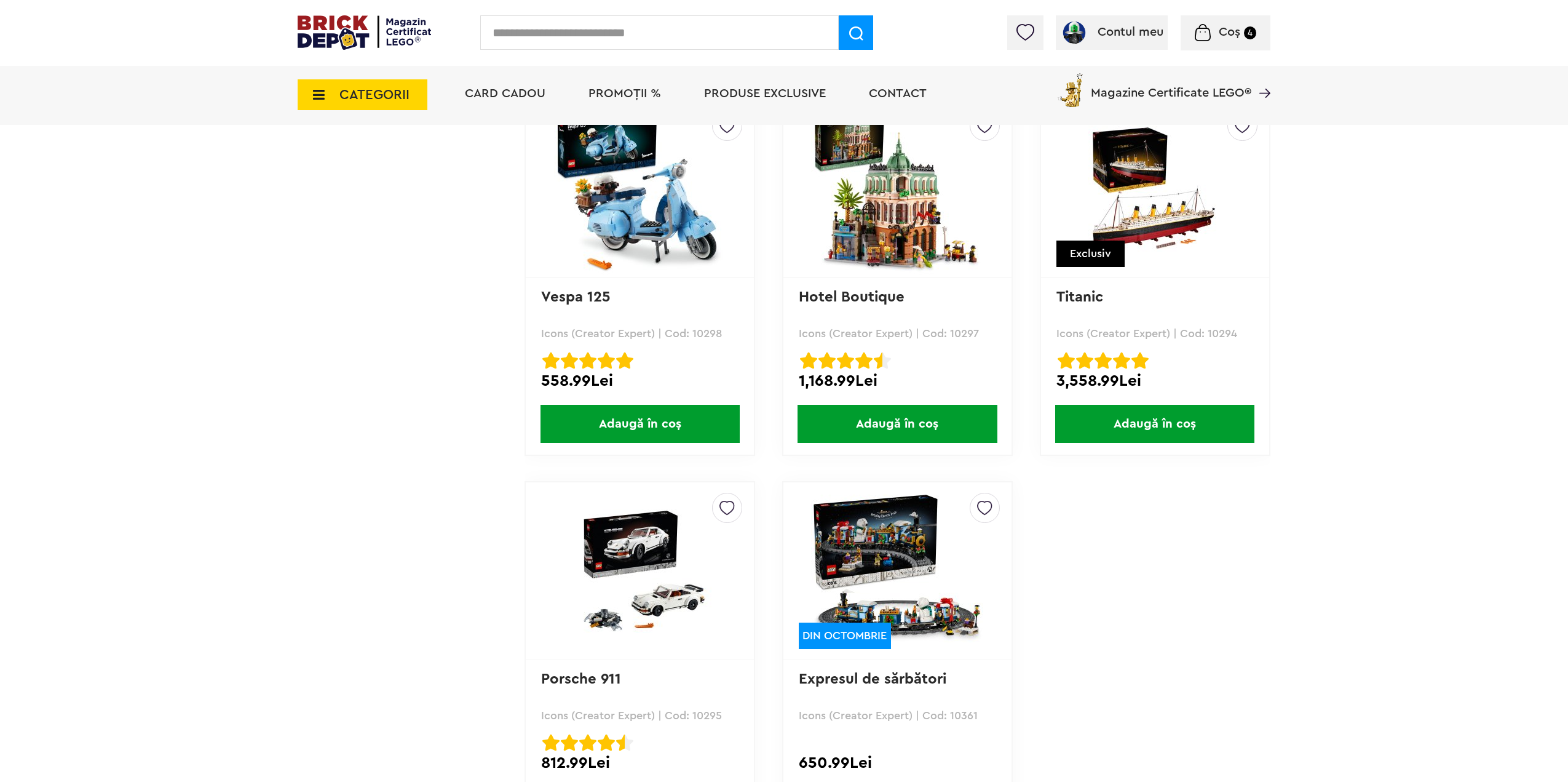
scroll to position [1906, 0]
